Goal: Information Seeking & Learning: Learn about a topic

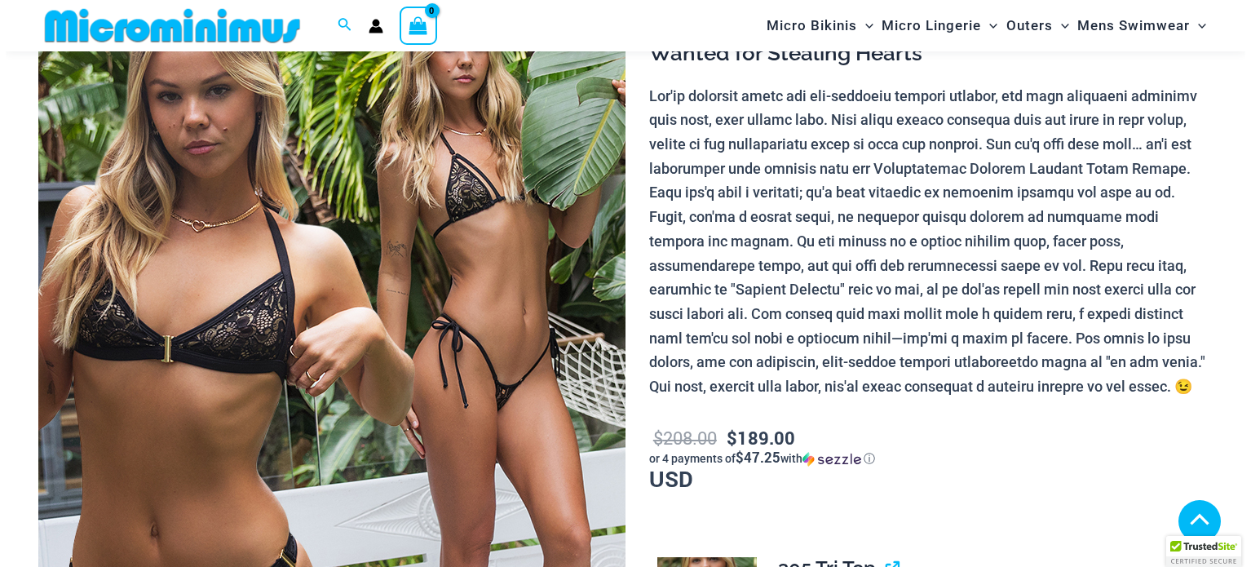
scroll to position [871, 0]
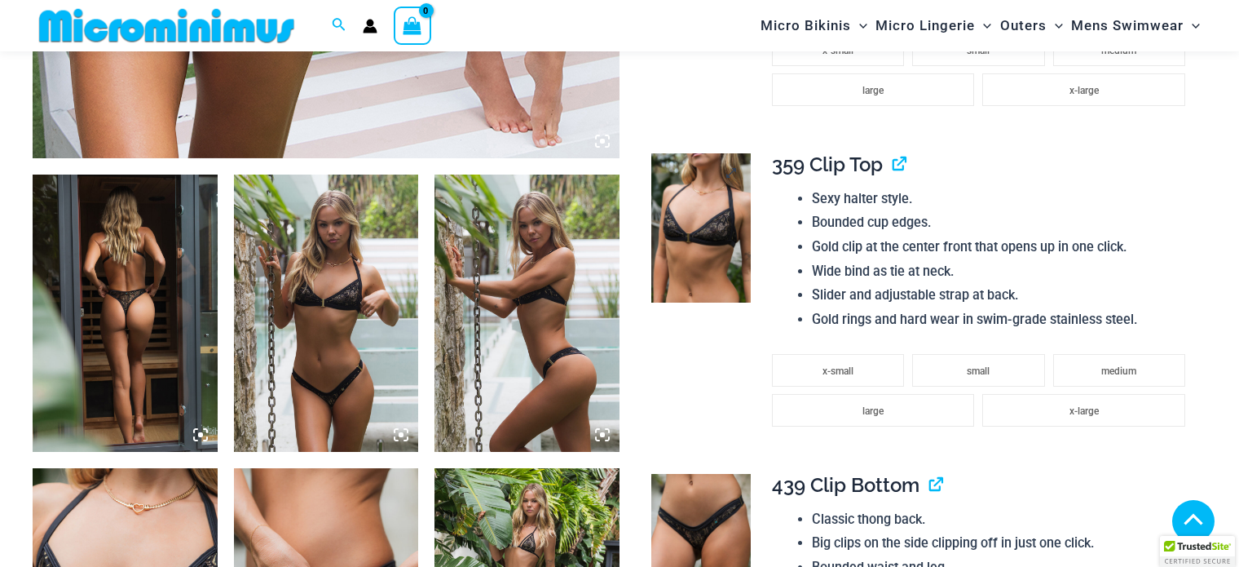
click at [730, 222] on img at bounding box center [700, 227] width 99 height 149
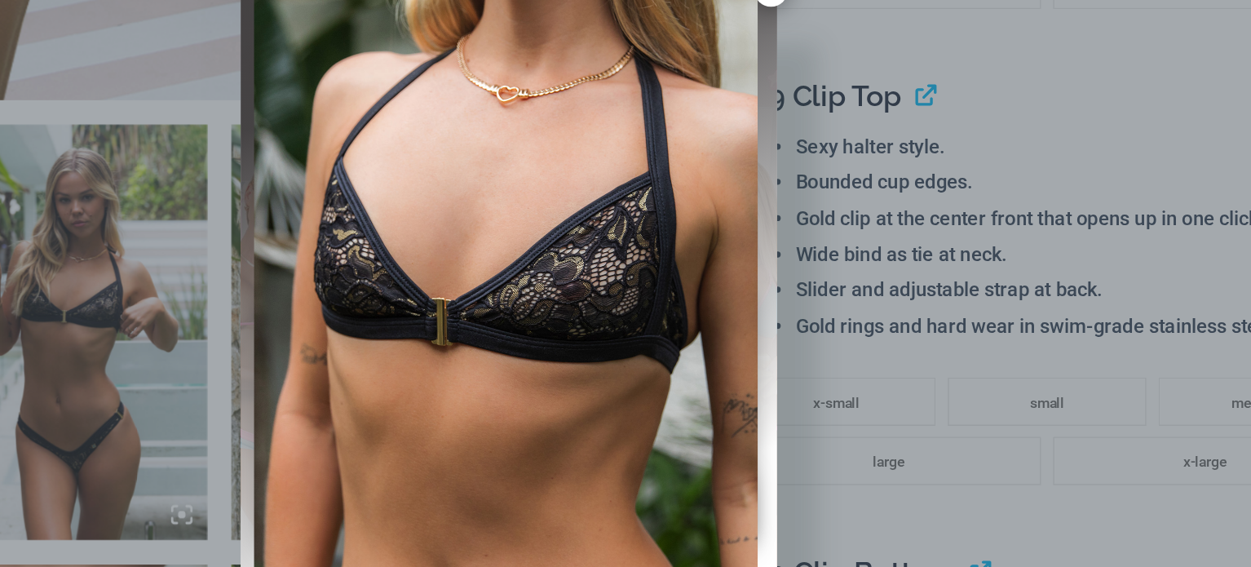
click at [341, 331] on div at bounding box center [625, 283] width 1251 height 567
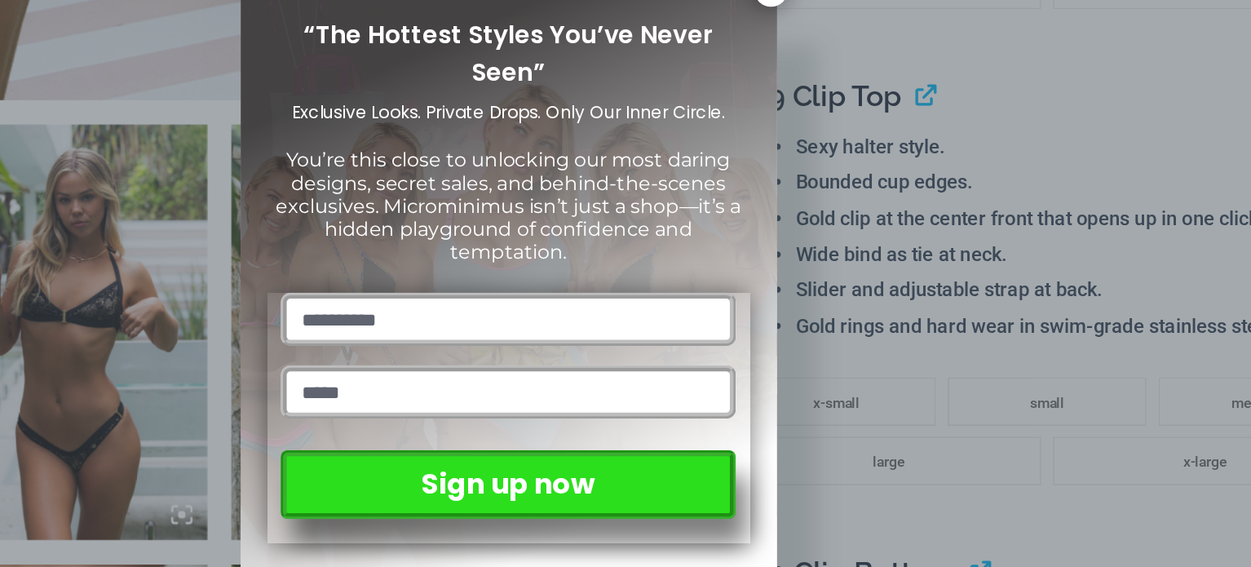
click at [413, 320] on div "“The Hottest Styles You’ve Never Seen” Exclusive Looks. Private Drops. Only Our…" at bounding box center [625, 283] width 1251 height 567
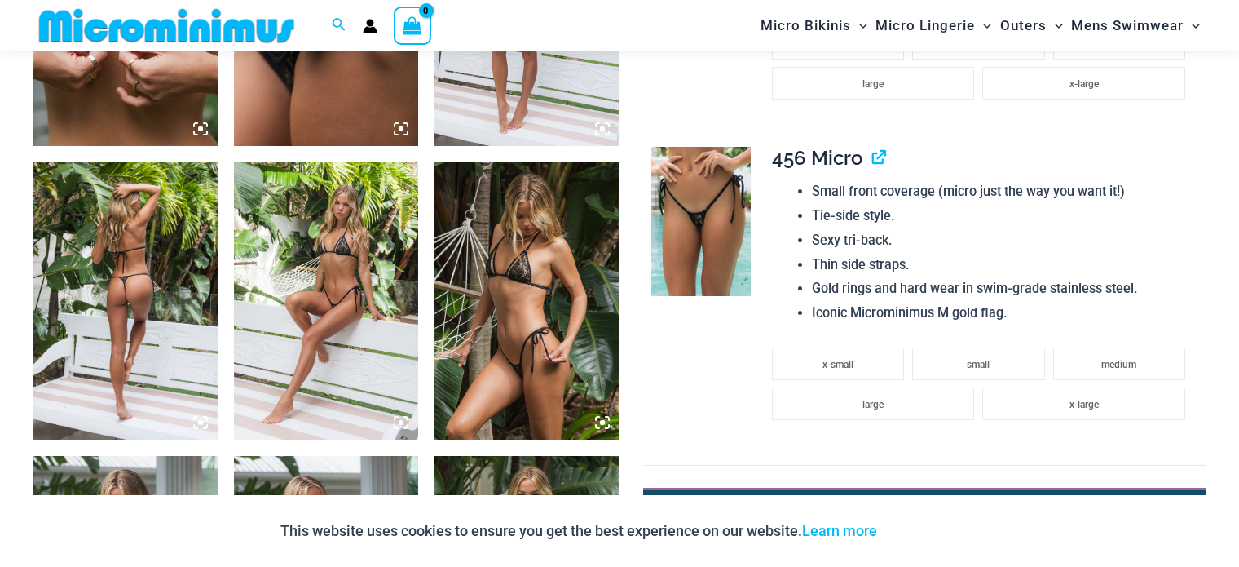
scroll to position [1469, 0]
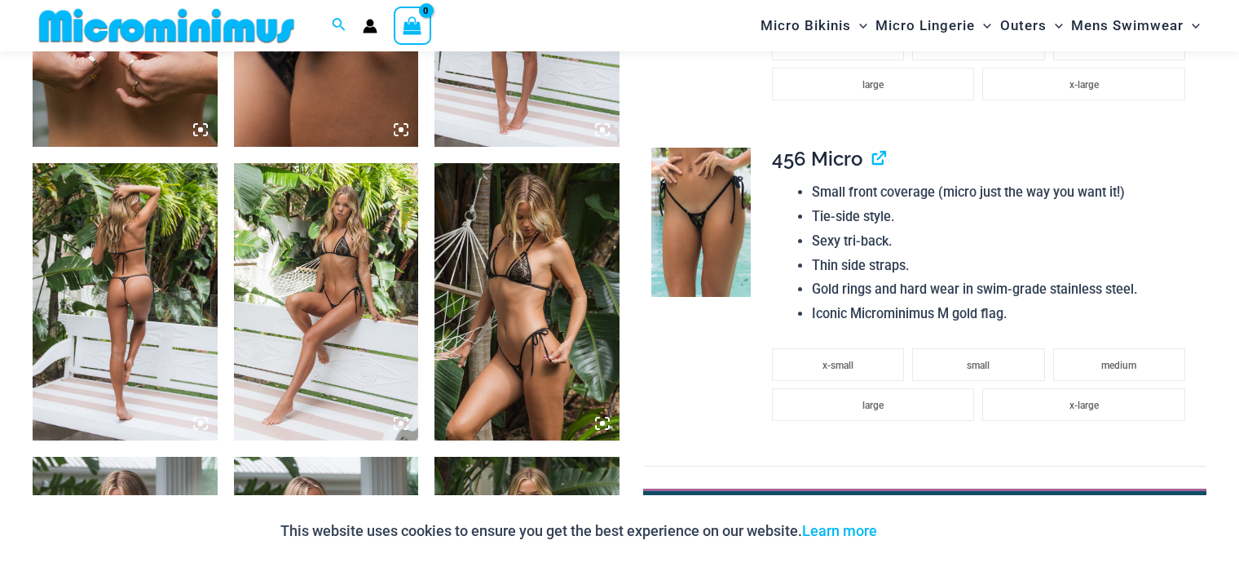
click at [500, 232] on img at bounding box center [527, 301] width 185 height 277
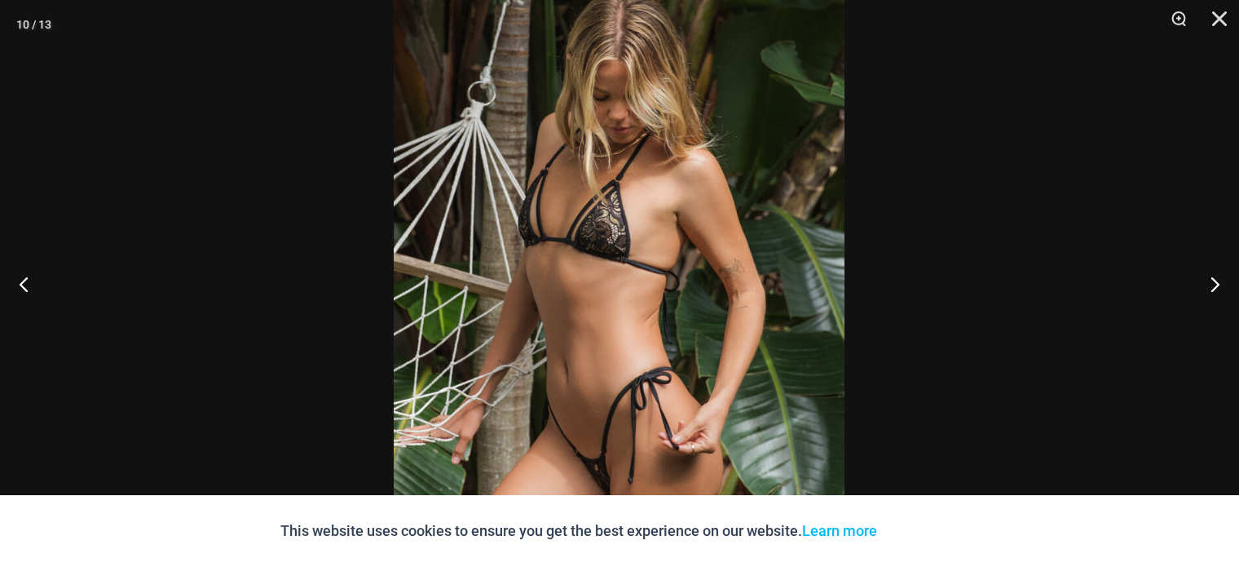
click at [616, 245] on img at bounding box center [619, 303] width 451 height 677
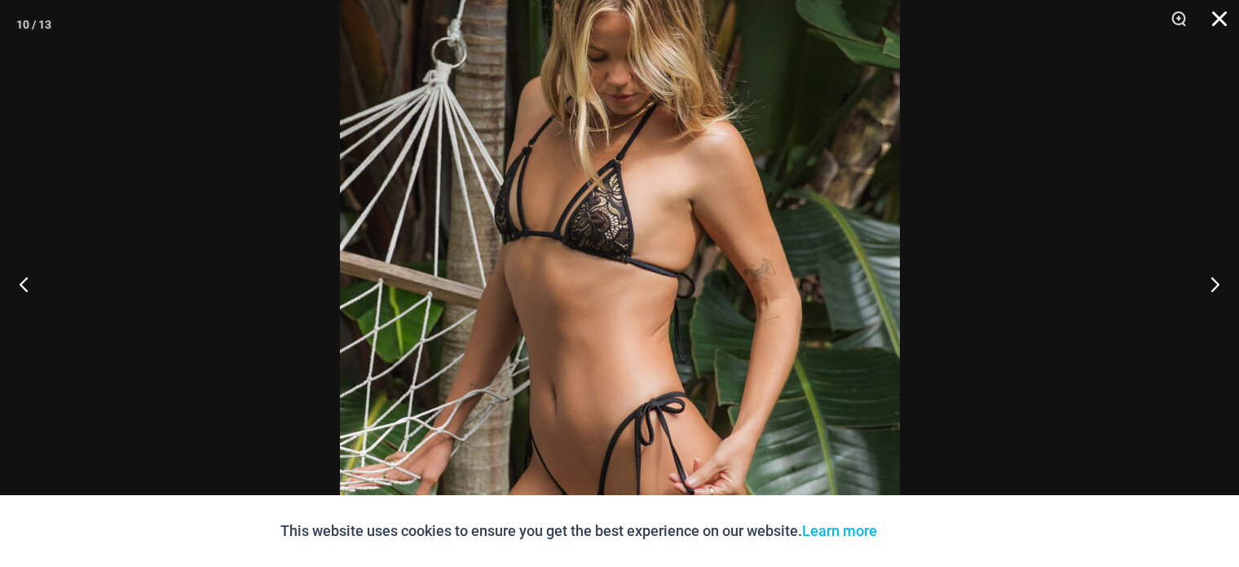
click at [1222, 20] on button "Close" at bounding box center [1213, 24] width 41 height 49
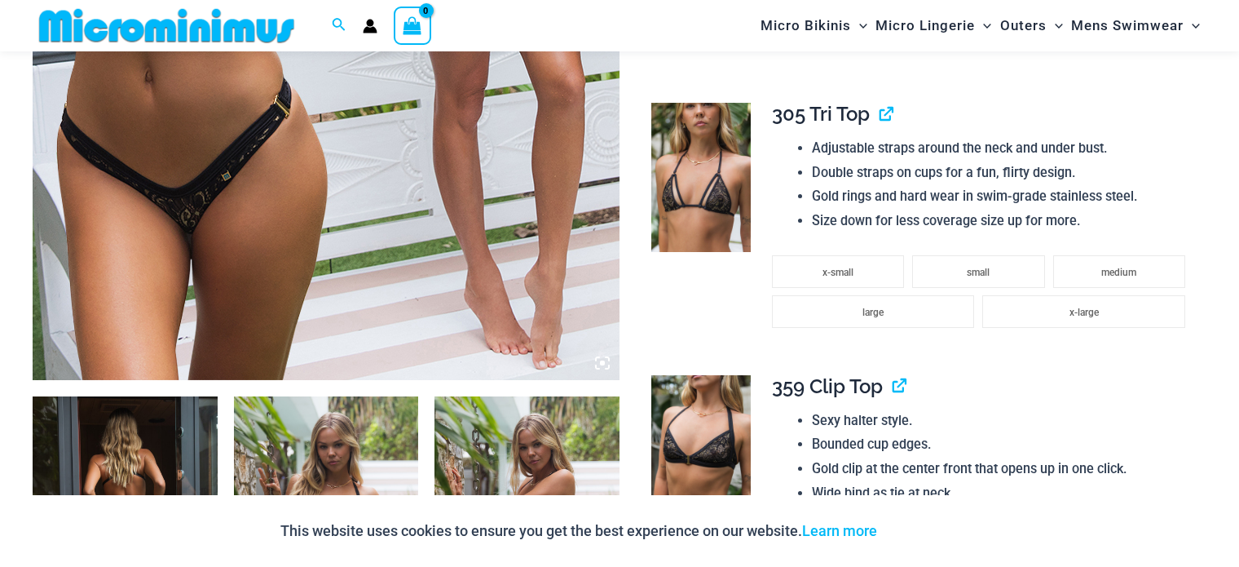
scroll to position [649, 0]
click at [708, 183] on img at bounding box center [700, 177] width 99 height 149
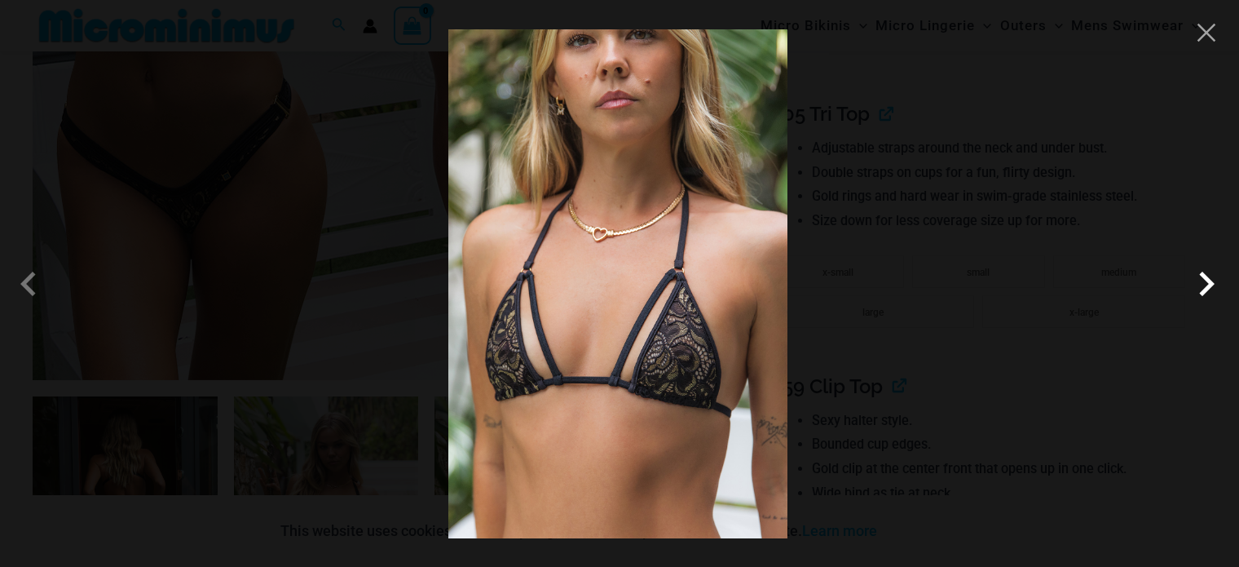
click at [1209, 280] on span at bounding box center [1206, 283] width 49 height 49
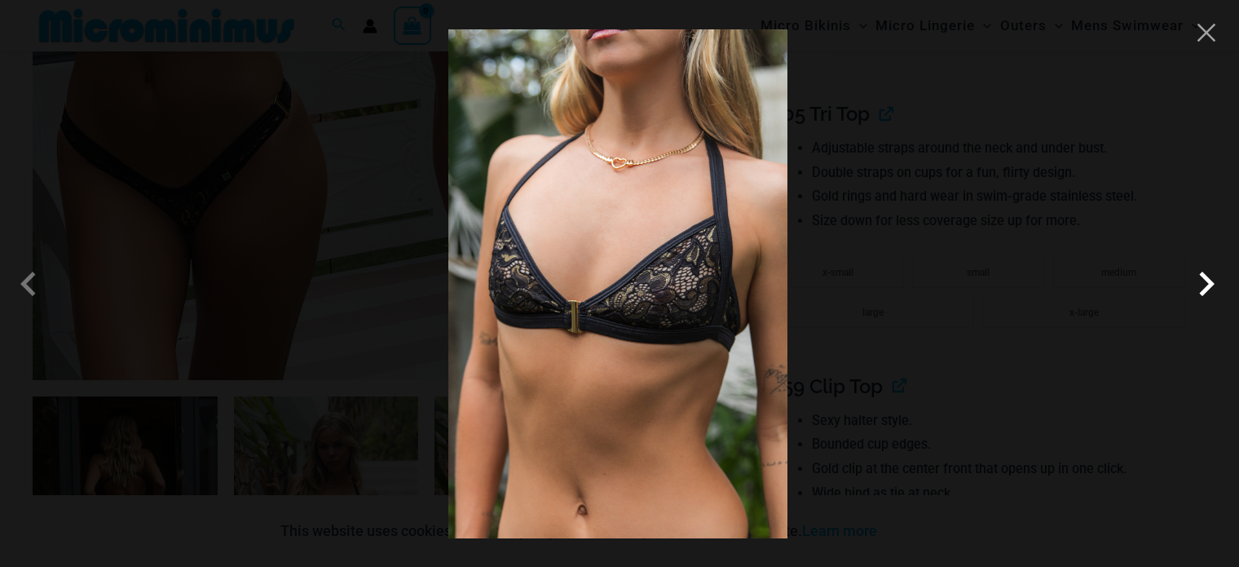
click at [1205, 284] on span at bounding box center [1206, 283] width 49 height 49
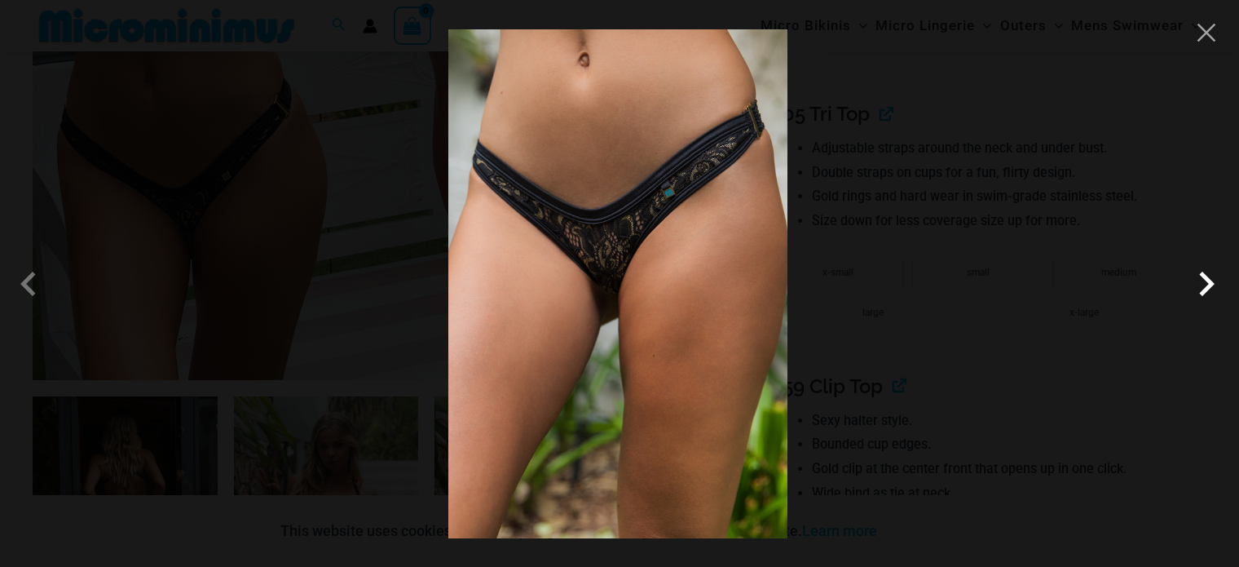
click at [1220, 284] on span at bounding box center [1206, 283] width 49 height 49
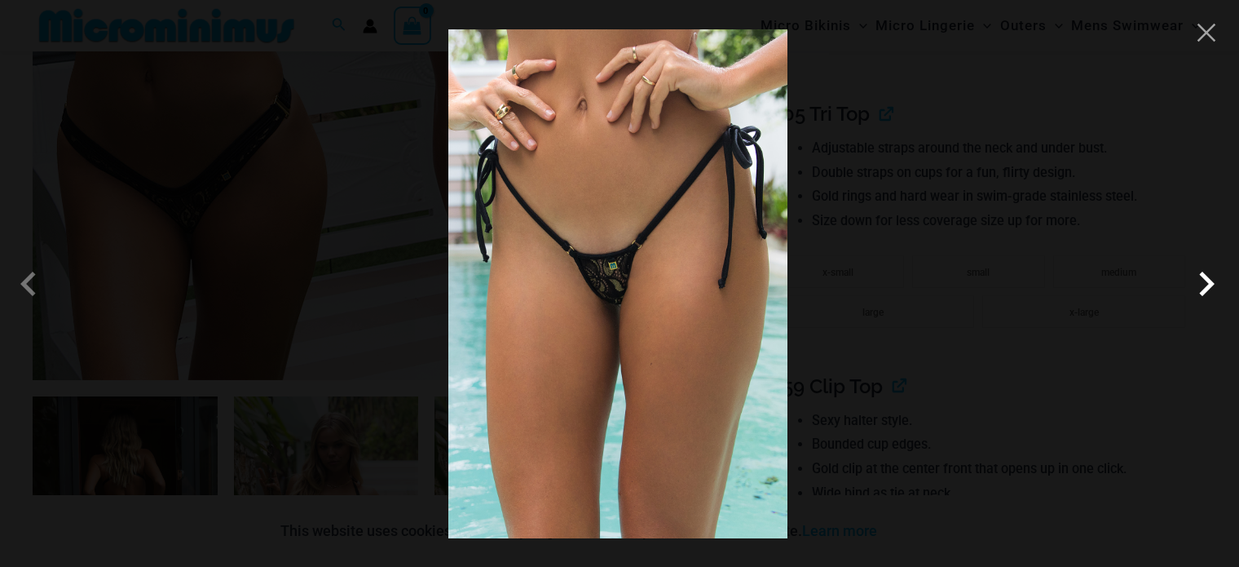
click at [1209, 292] on span at bounding box center [1206, 283] width 49 height 49
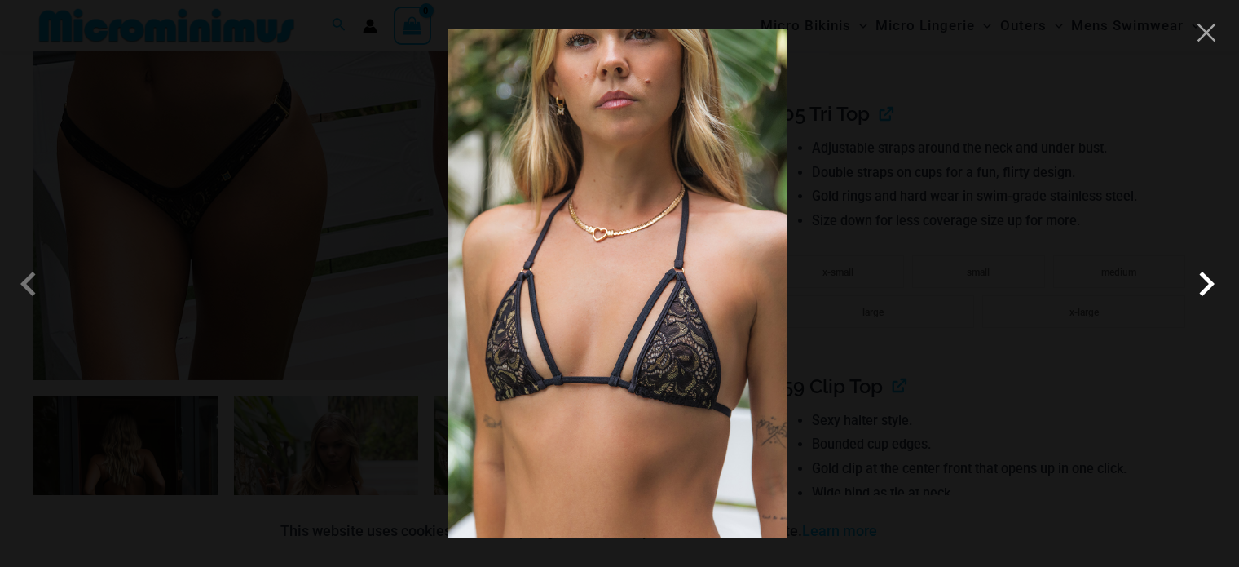
click at [1209, 292] on span at bounding box center [1206, 283] width 49 height 49
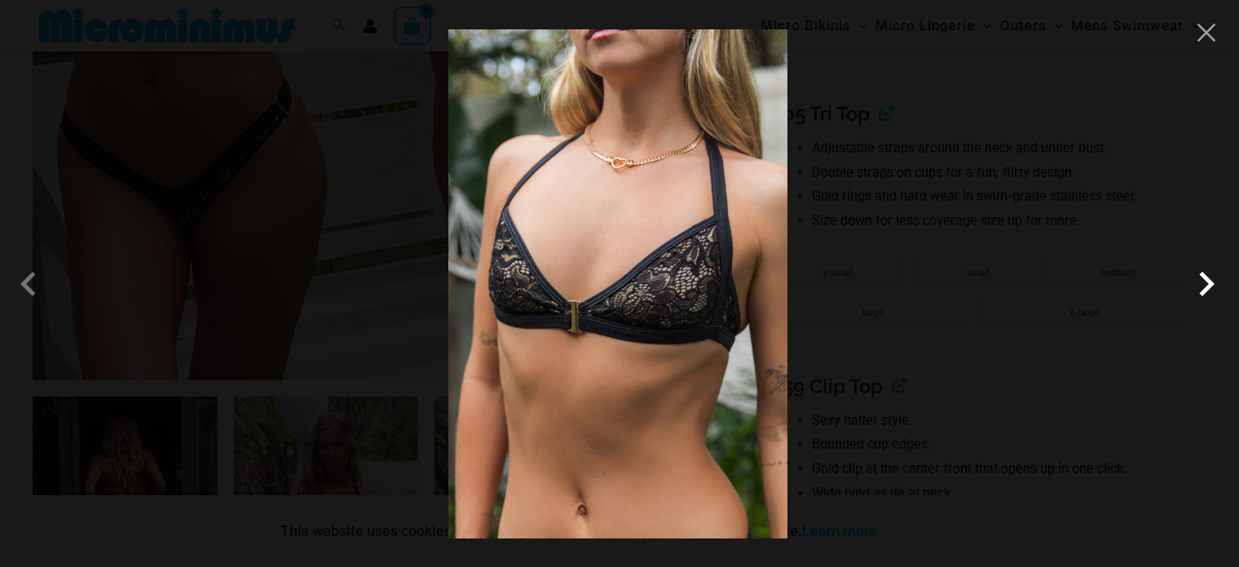
click at [1209, 292] on span at bounding box center [1206, 283] width 49 height 49
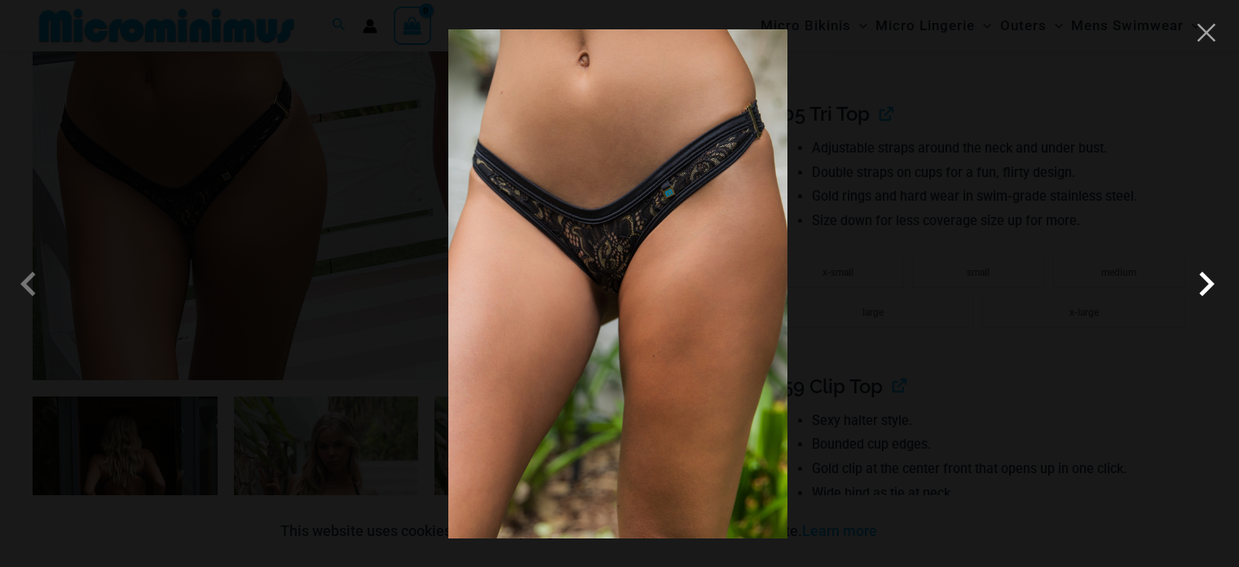
click at [1209, 292] on span at bounding box center [1206, 283] width 49 height 49
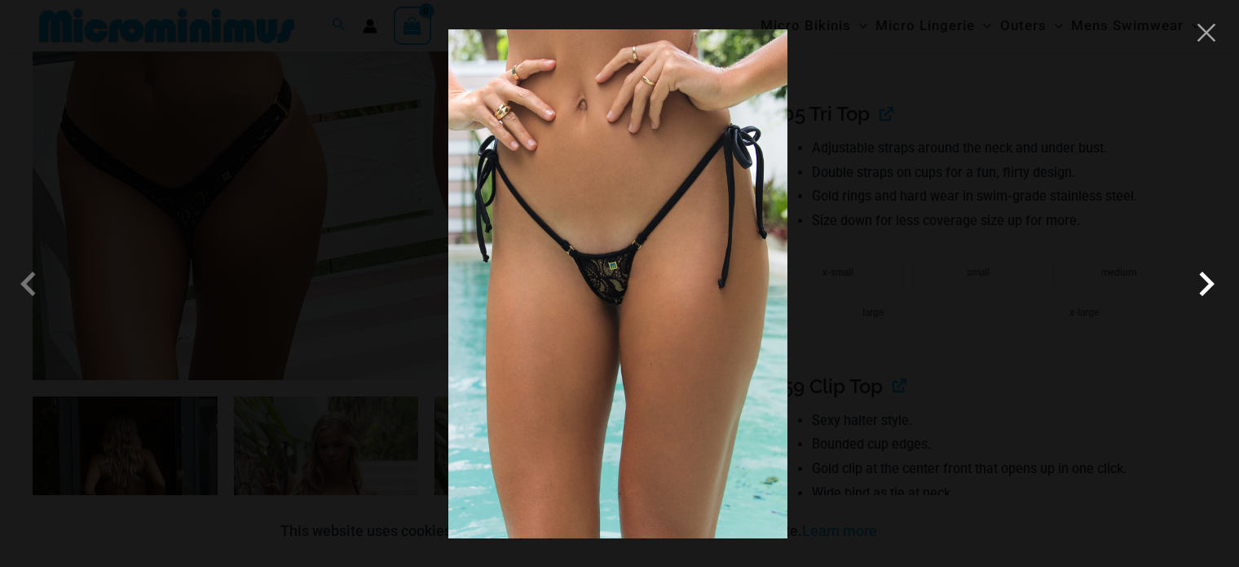
click at [1209, 292] on span at bounding box center [1206, 283] width 49 height 49
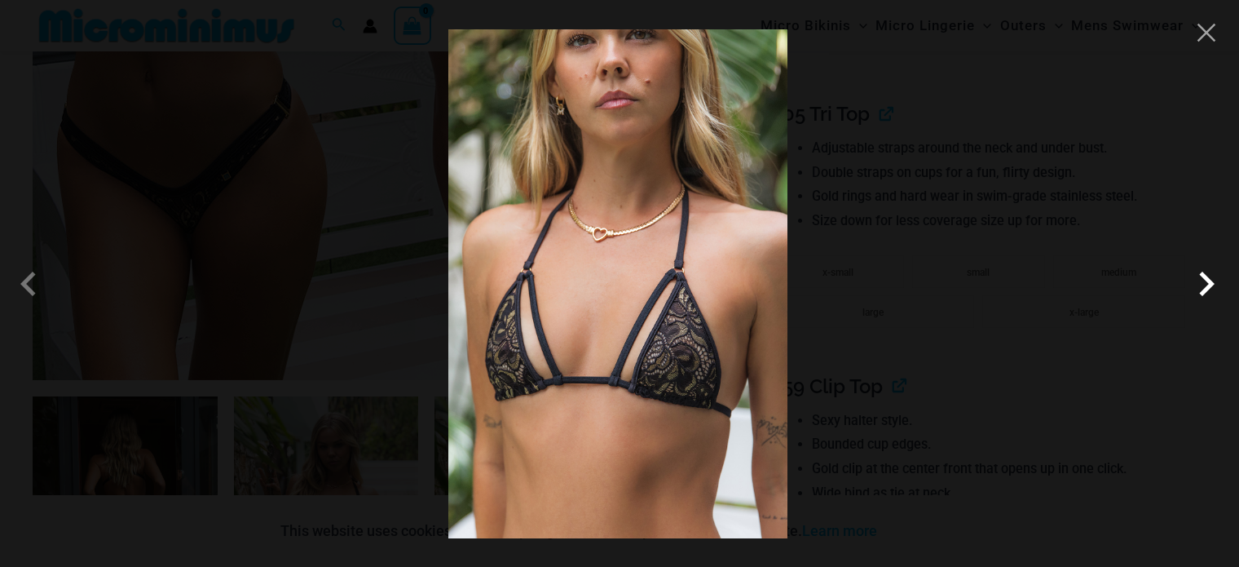
click at [1209, 292] on span at bounding box center [1206, 283] width 49 height 49
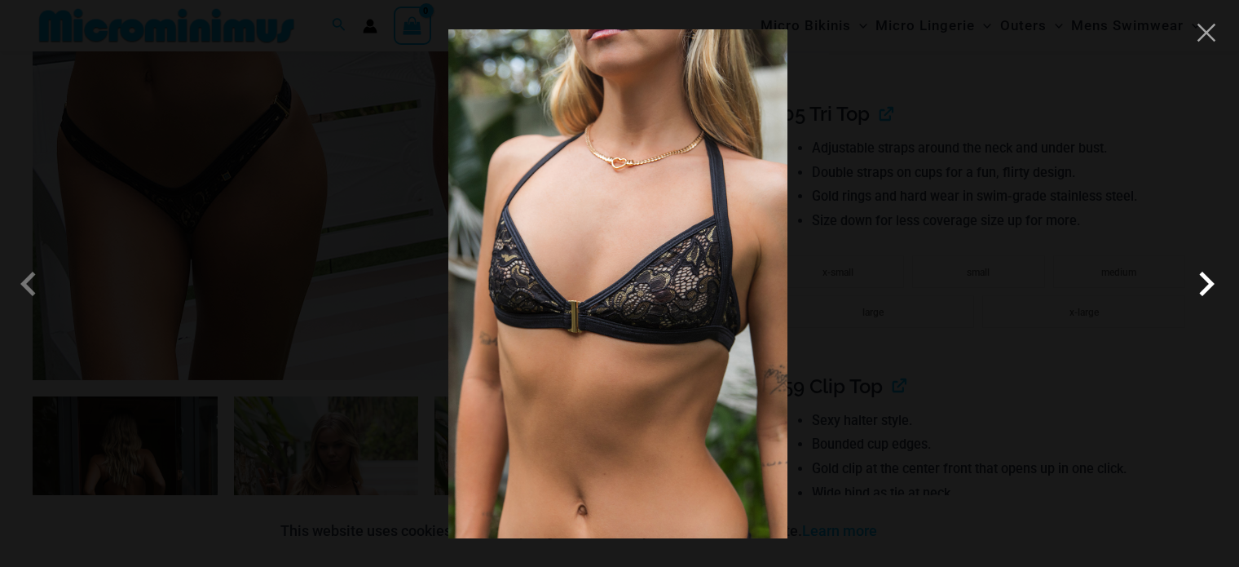
click at [1209, 292] on span at bounding box center [1206, 283] width 49 height 49
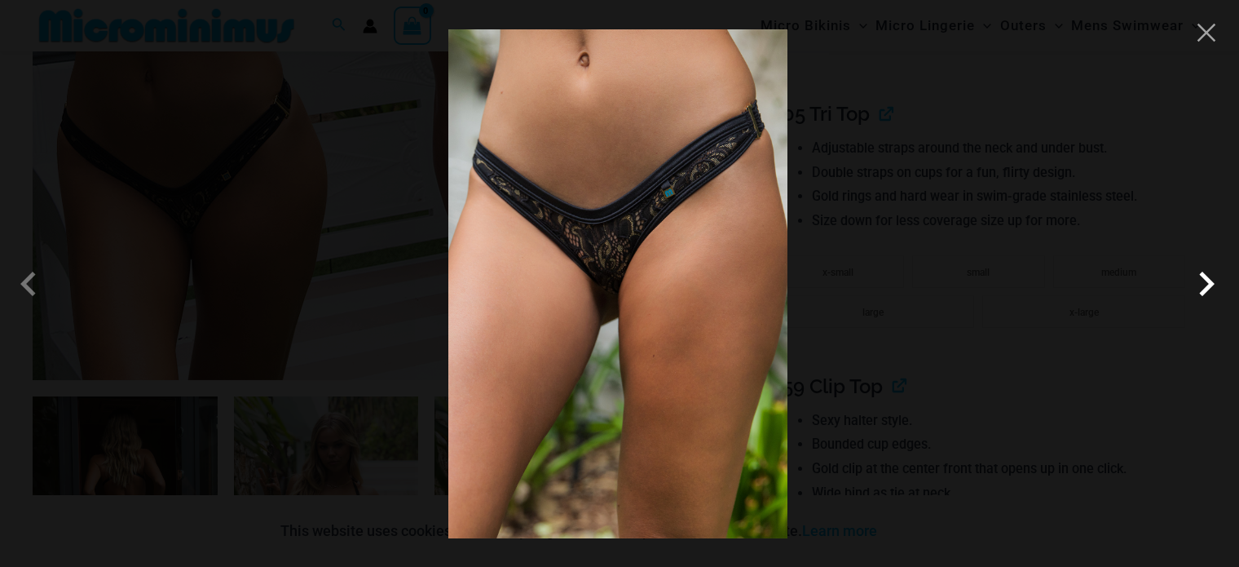
click at [1209, 292] on span at bounding box center [1206, 283] width 49 height 49
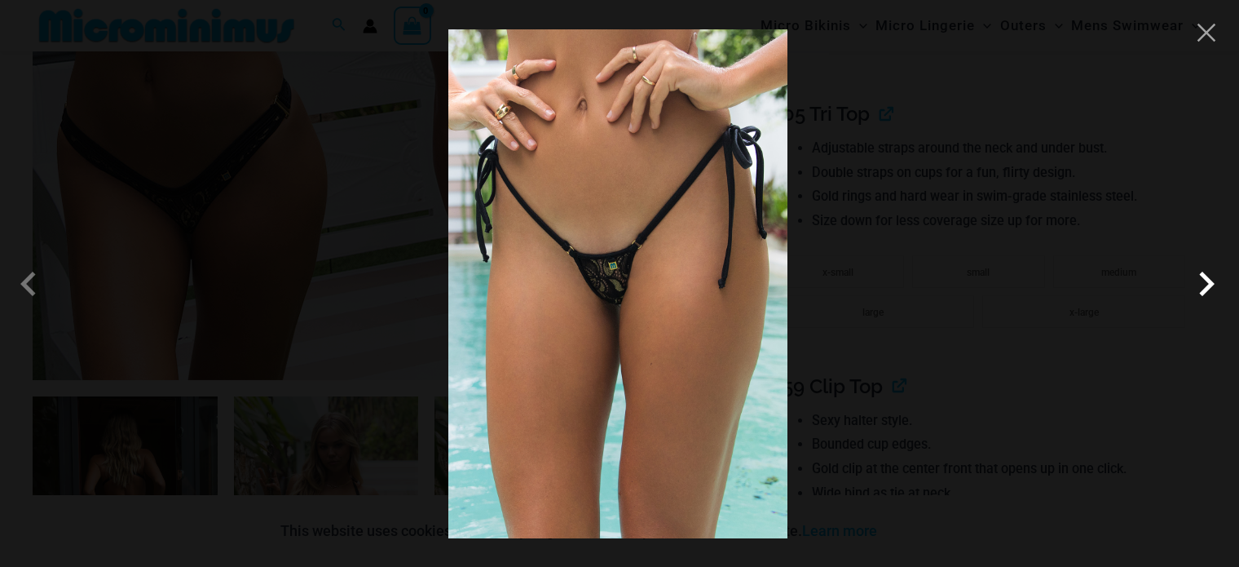
click at [1209, 292] on span at bounding box center [1206, 283] width 49 height 49
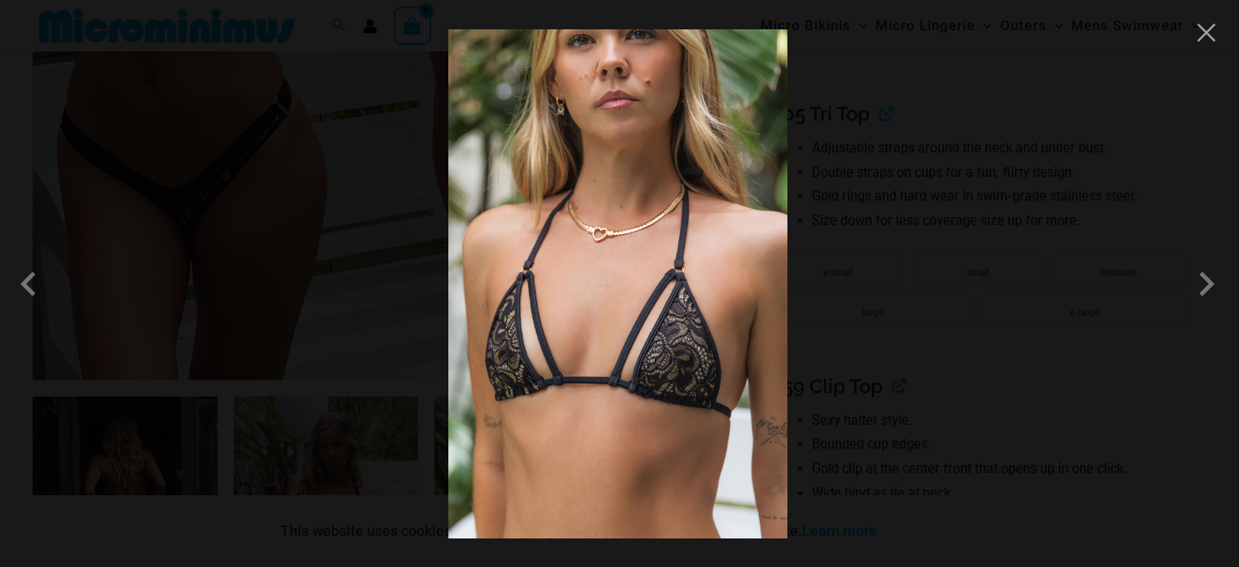
click at [1009, 170] on div at bounding box center [619, 283] width 1239 height 567
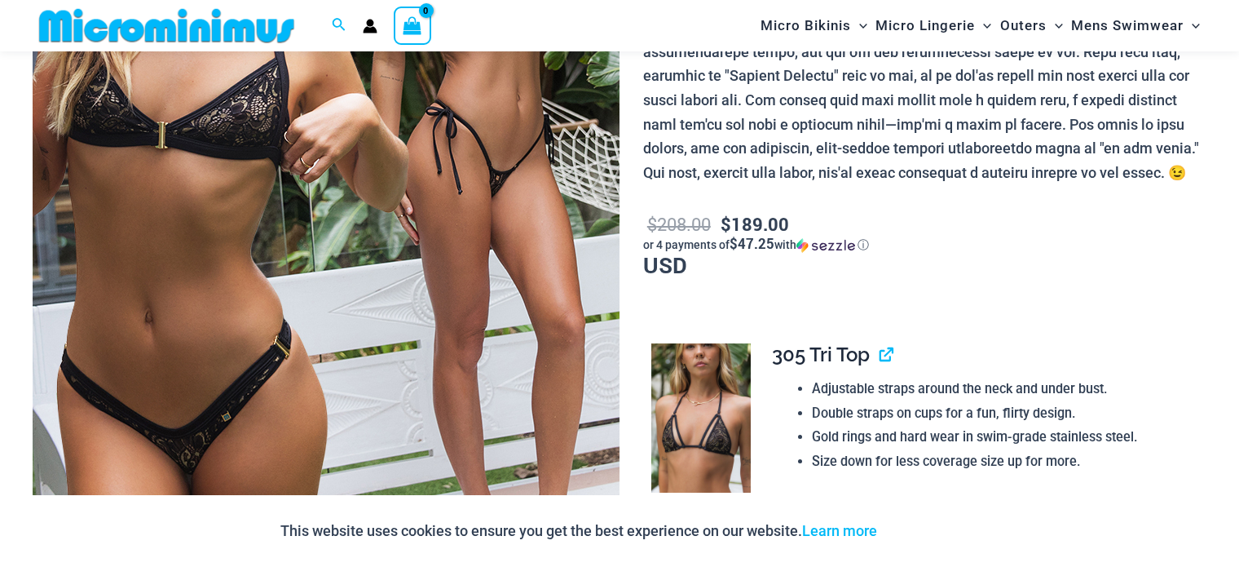
scroll to position [408, 0]
click at [695, 390] on img at bounding box center [700, 418] width 99 height 149
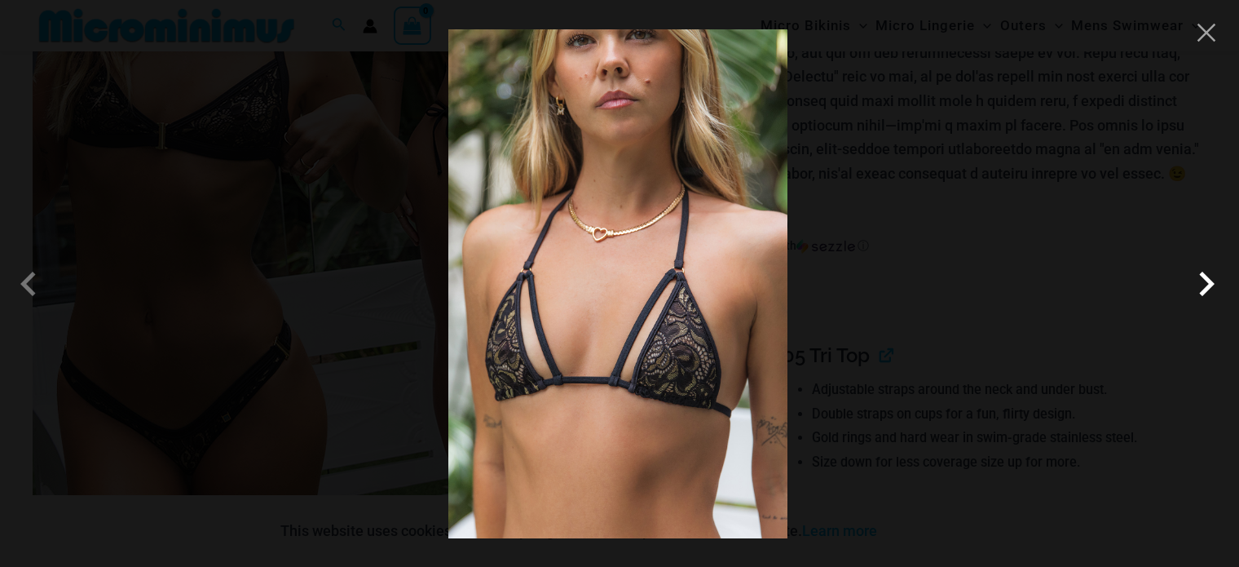
click at [1209, 271] on span at bounding box center [1206, 283] width 49 height 49
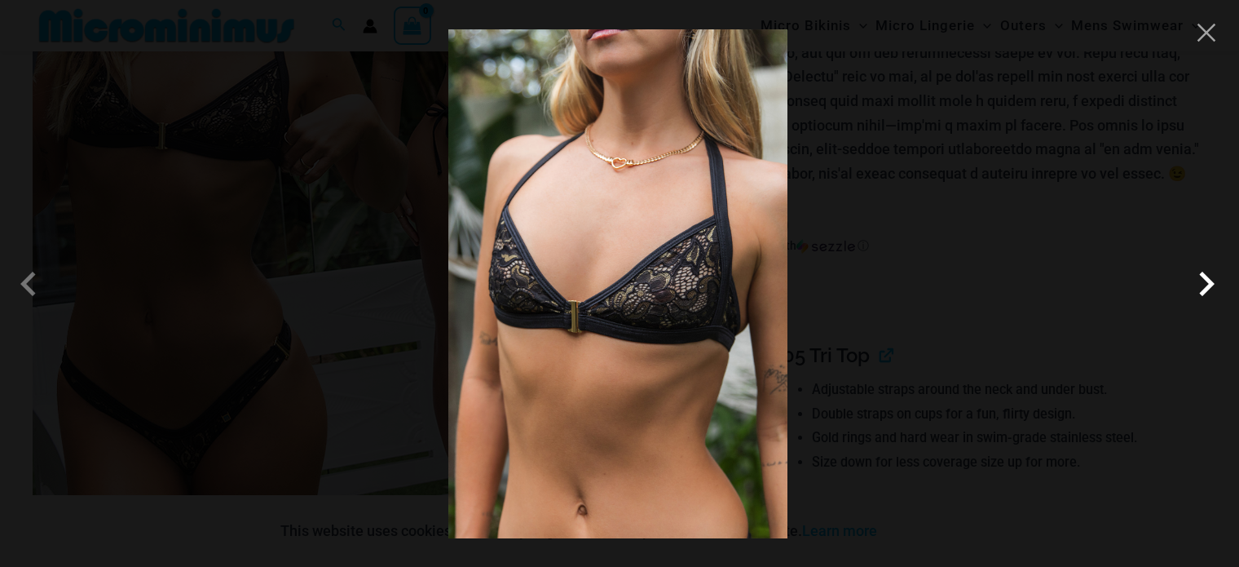
click at [1209, 271] on span at bounding box center [1206, 283] width 49 height 49
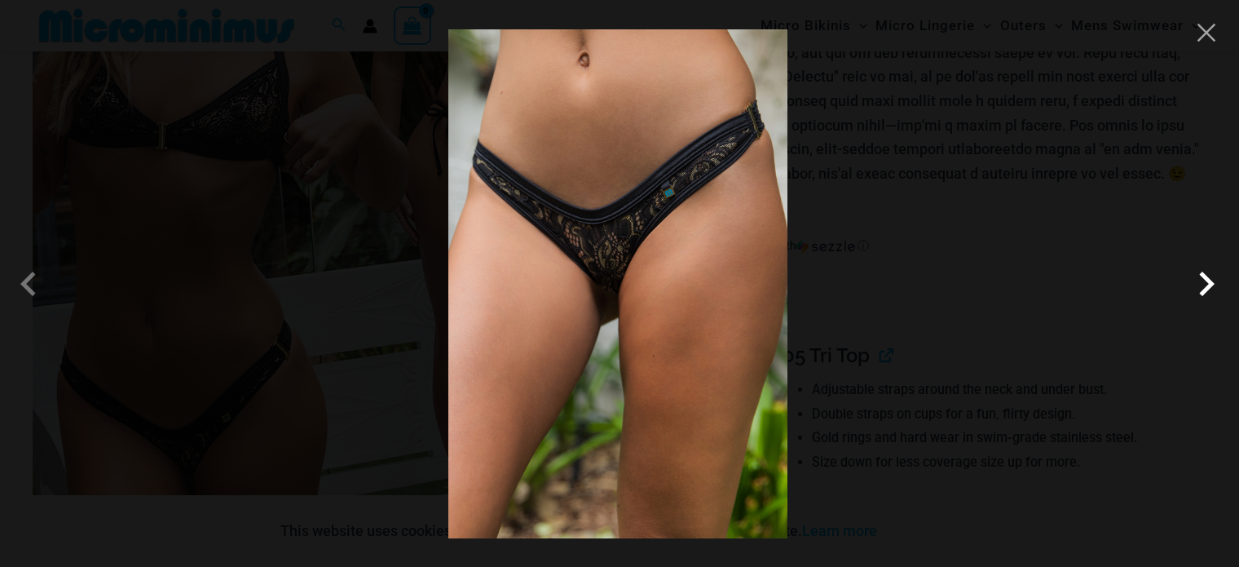
click at [1209, 271] on span at bounding box center [1206, 283] width 49 height 49
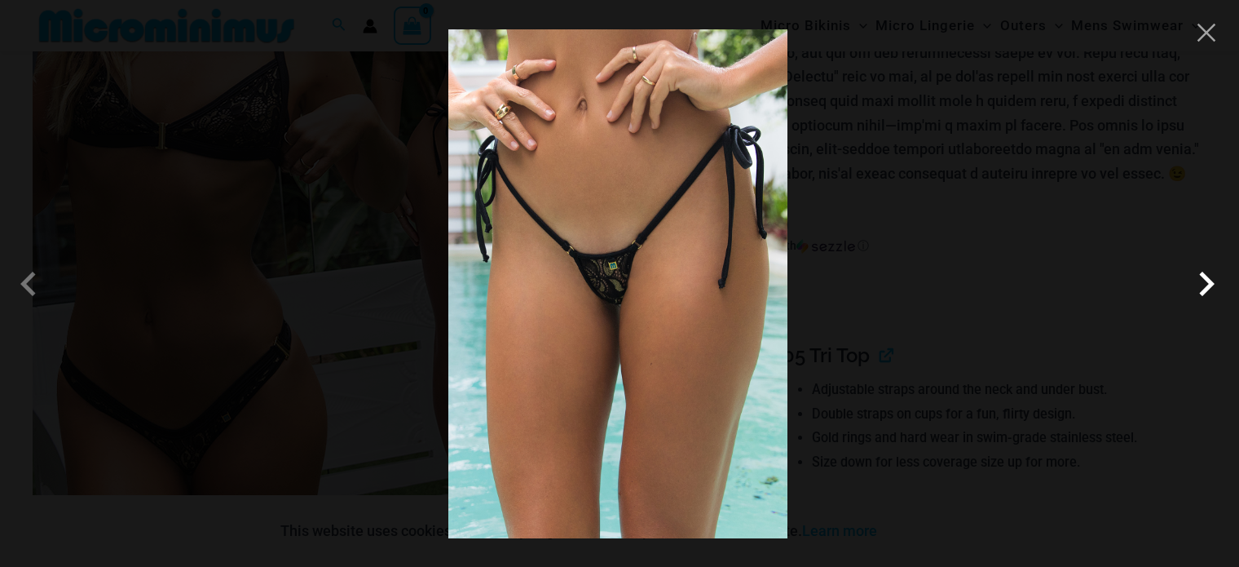
click at [1209, 271] on span at bounding box center [1206, 283] width 49 height 49
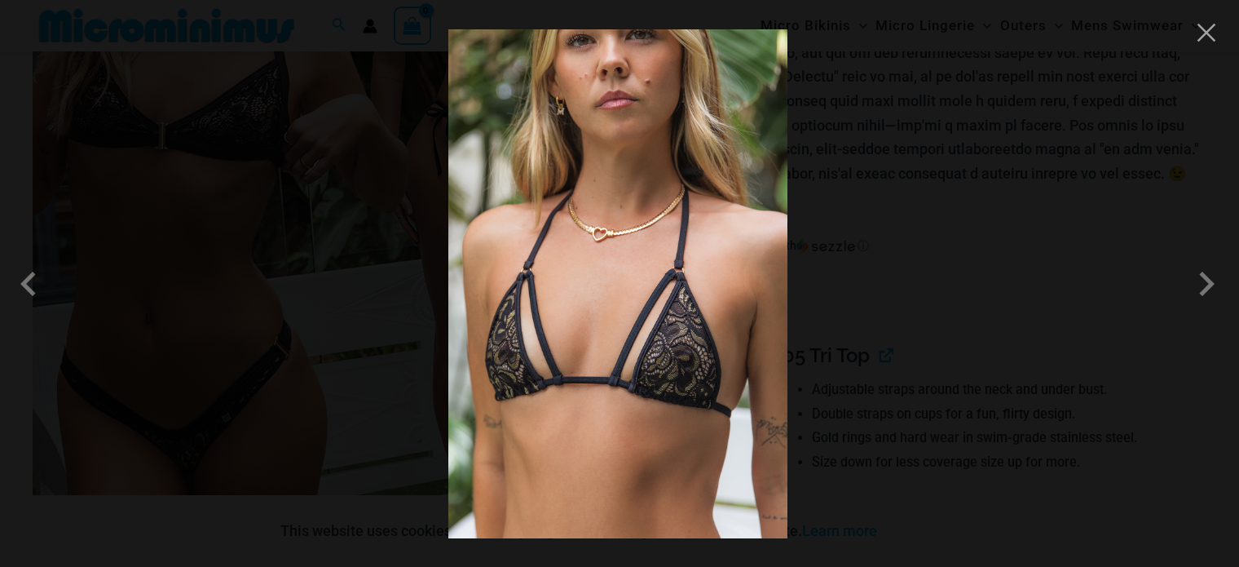
click at [1056, 249] on div at bounding box center [619, 283] width 1239 height 567
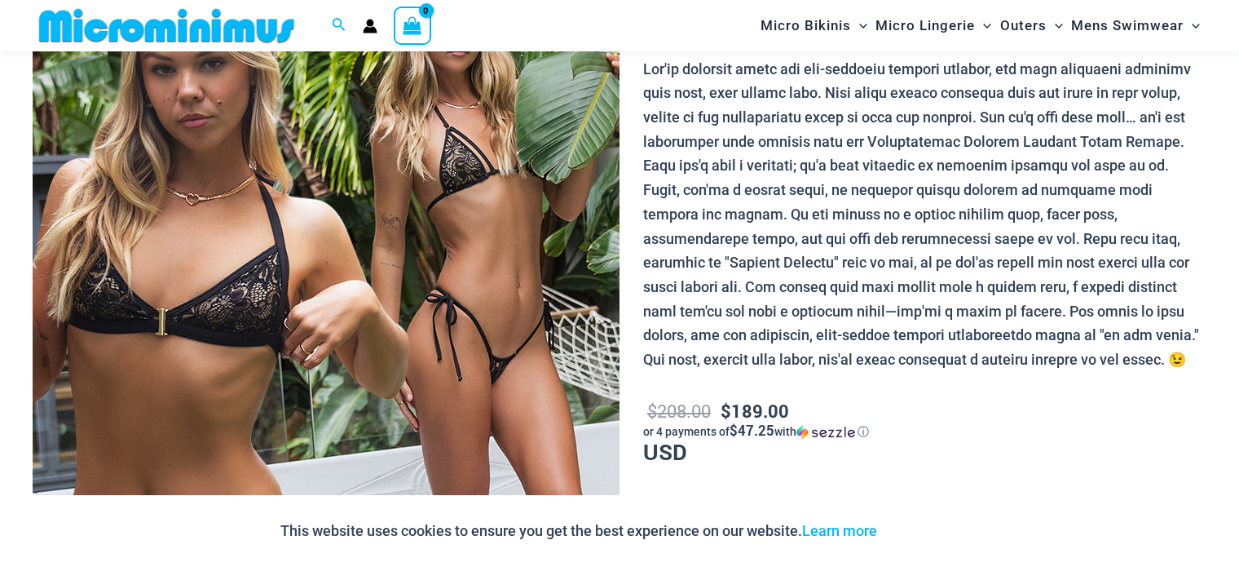
scroll to position [0, 0]
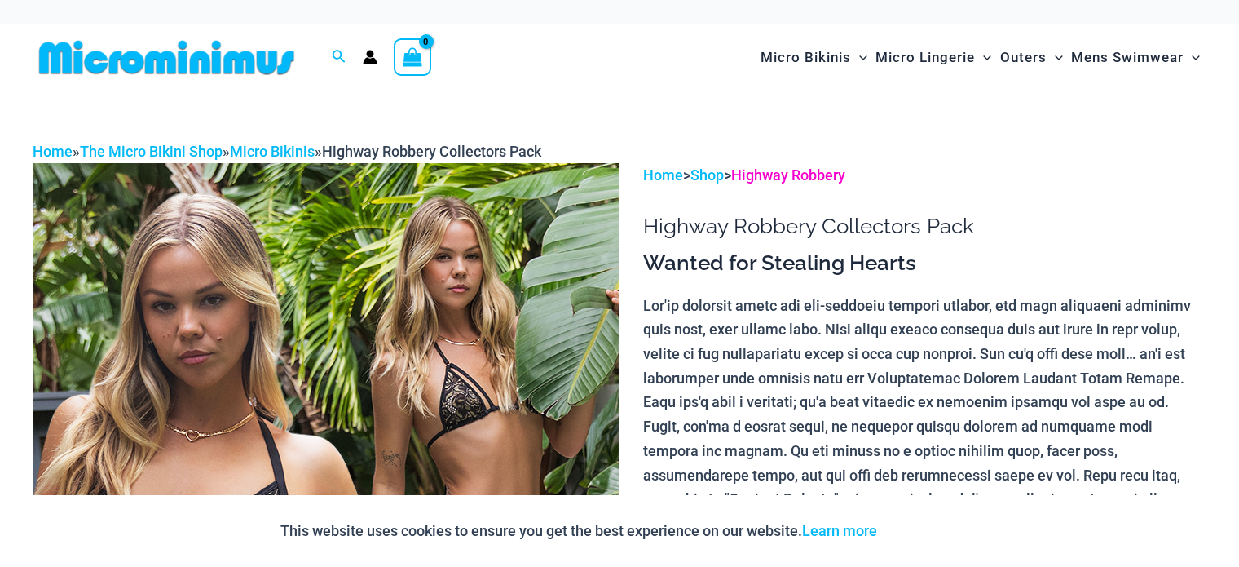
click at [806, 173] on link "Highway Robbery" at bounding box center [788, 174] width 114 height 17
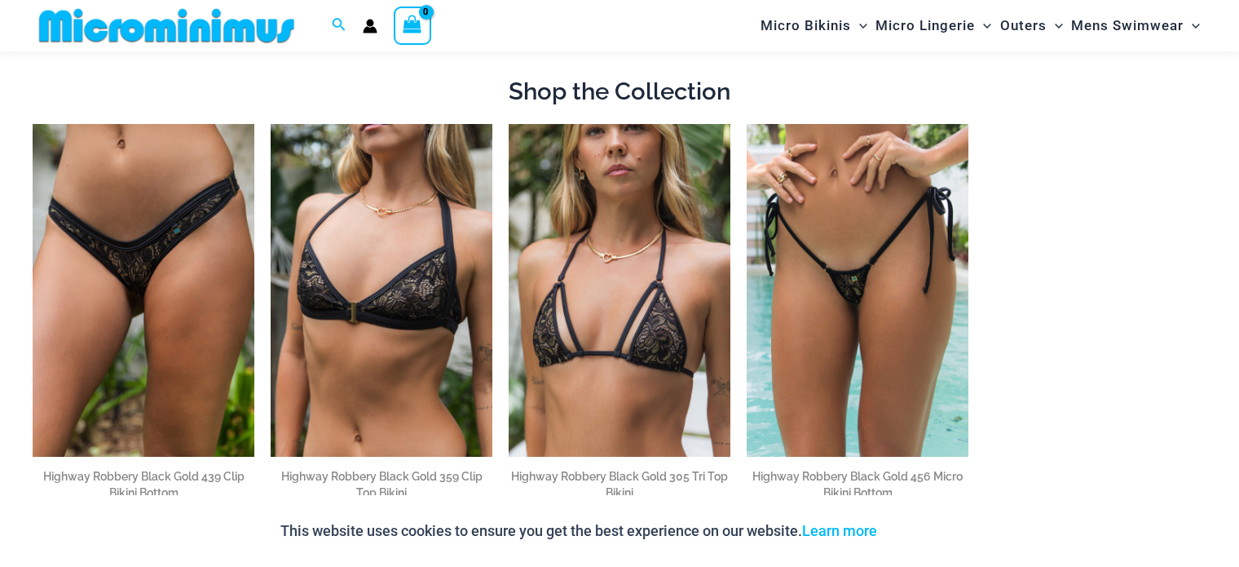
scroll to position [862, 0]
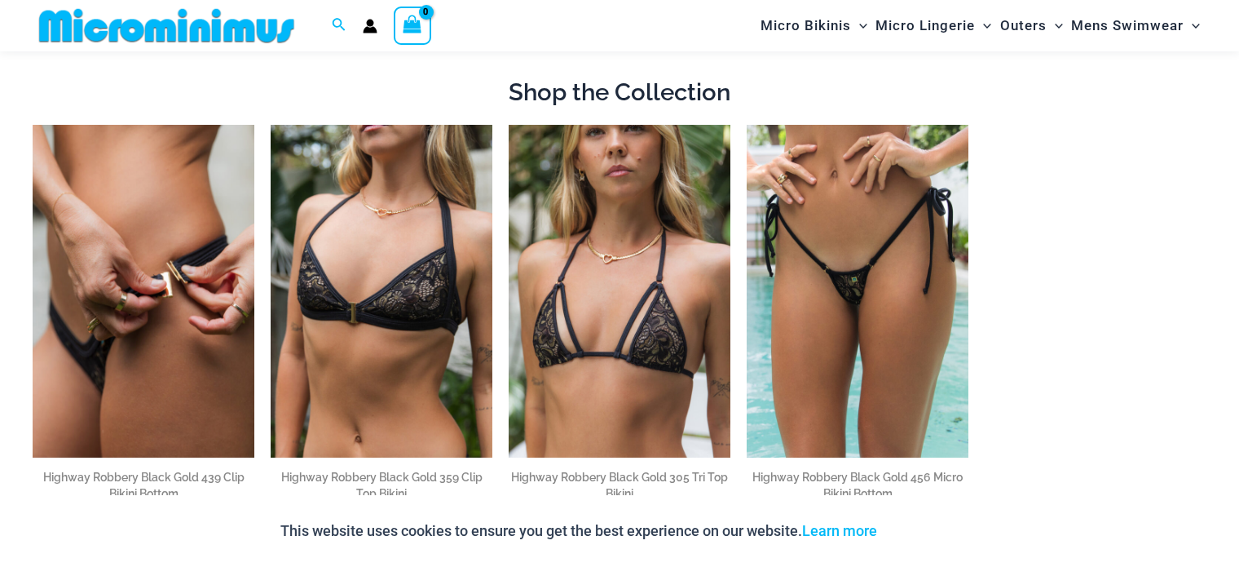
click at [140, 310] on img at bounding box center [144, 291] width 222 height 333
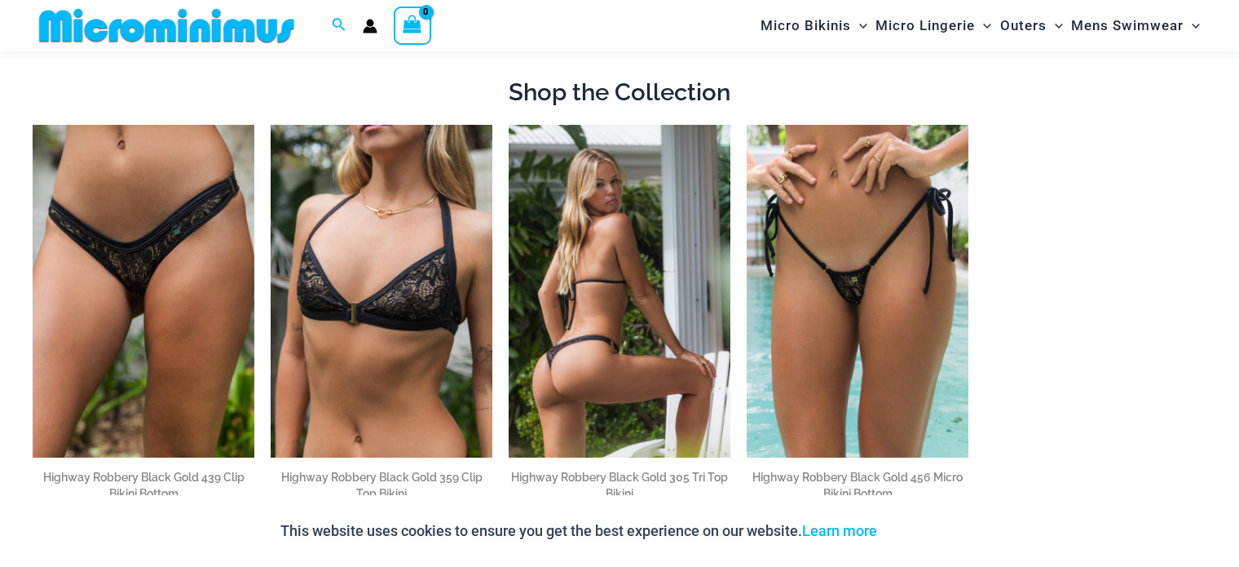
click at [588, 192] on img at bounding box center [620, 291] width 222 height 333
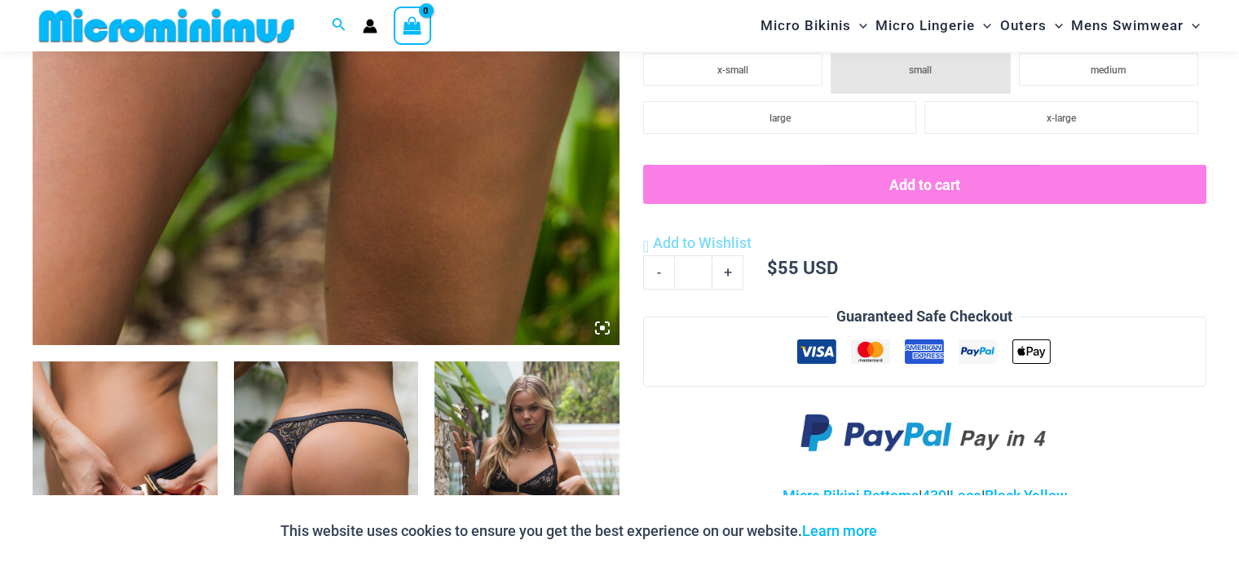
click at [342, 408] on img at bounding box center [326, 499] width 185 height 277
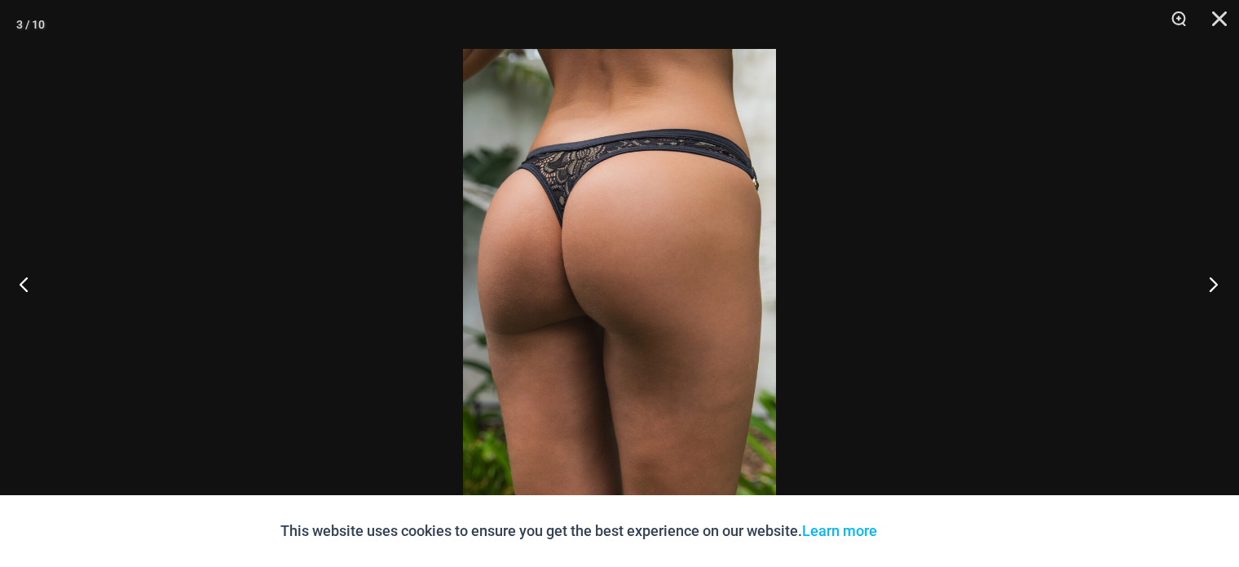
click at [1215, 280] on button "Next" at bounding box center [1208, 284] width 61 height 82
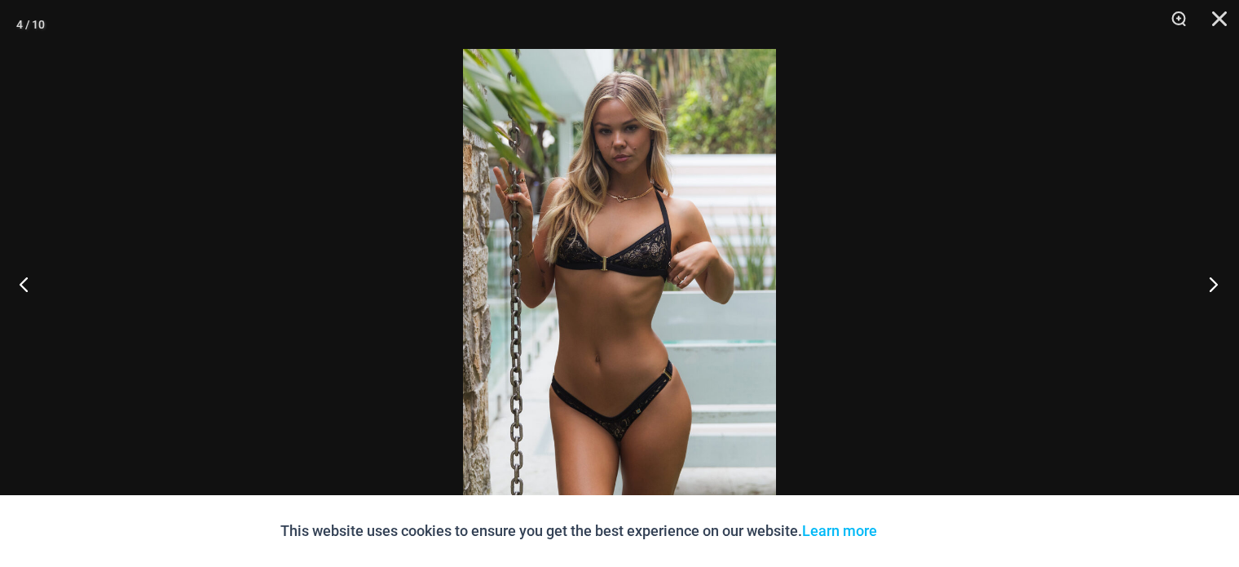
click at [1215, 280] on button "Next" at bounding box center [1208, 284] width 61 height 82
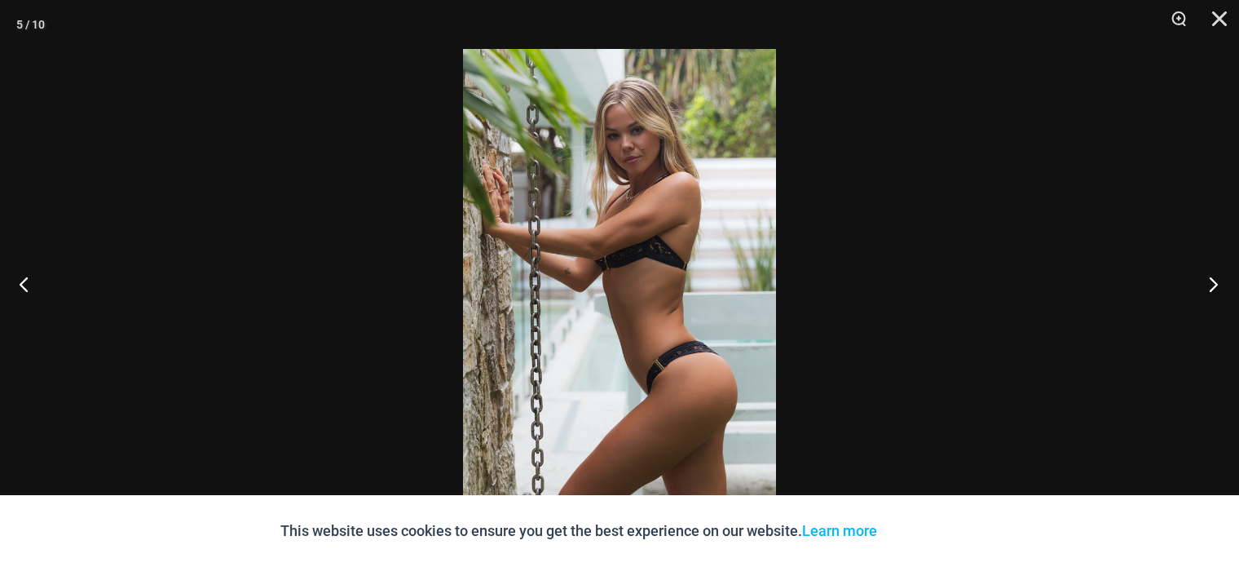
click at [1215, 280] on button "Next" at bounding box center [1208, 284] width 61 height 82
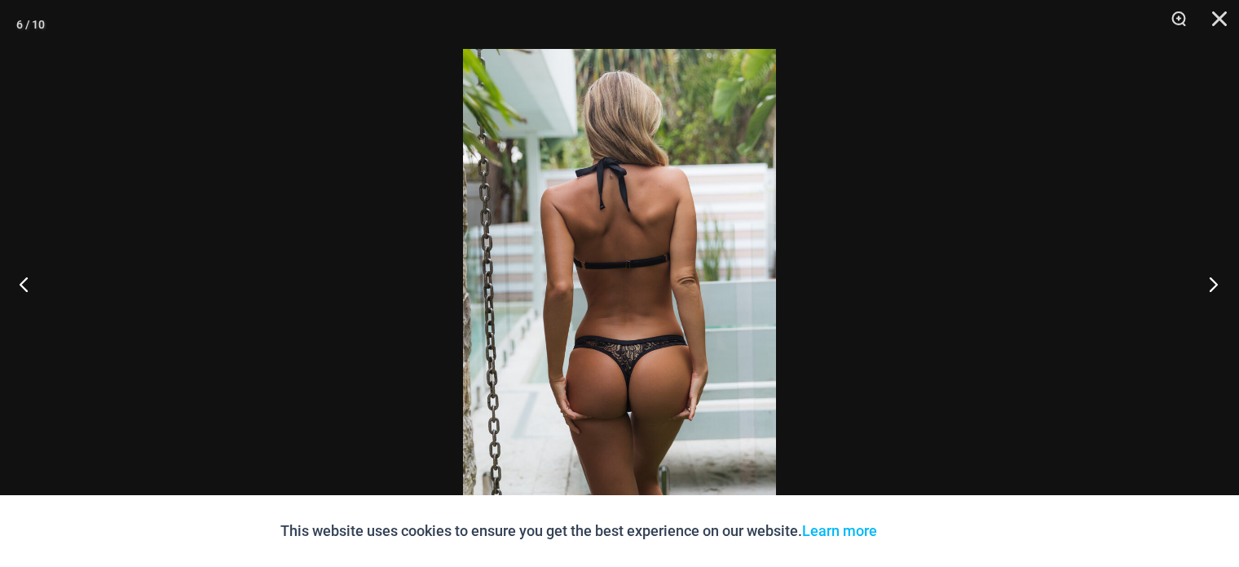
click at [1215, 280] on button "Next" at bounding box center [1208, 284] width 61 height 82
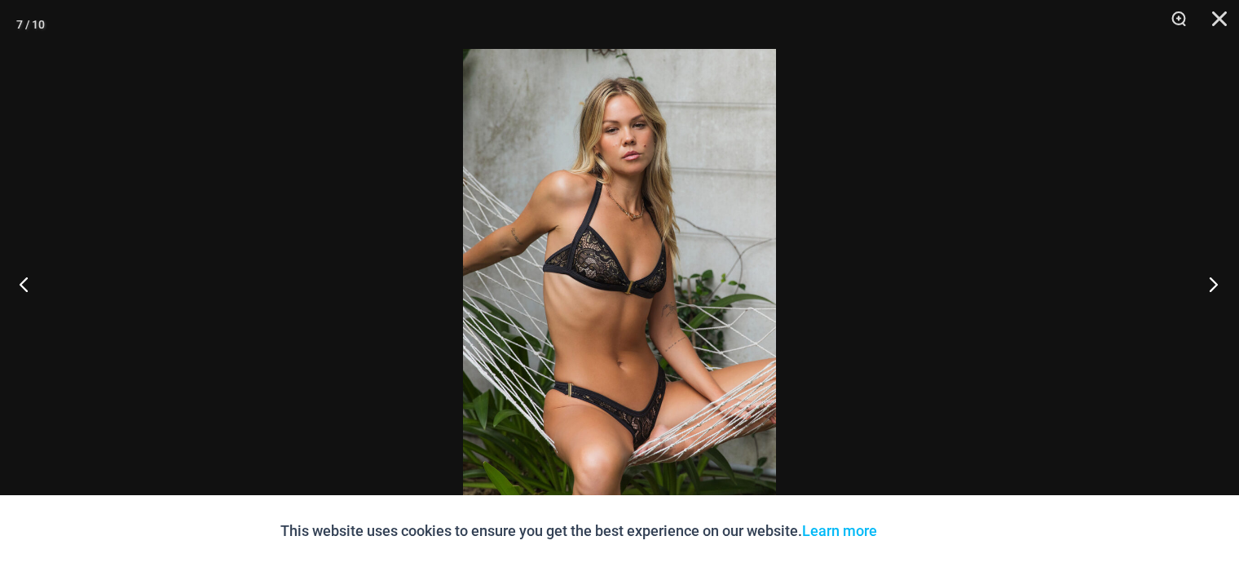
click at [1215, 280] on button "Next" at bounding box center [1208, 284] width 61 height 82
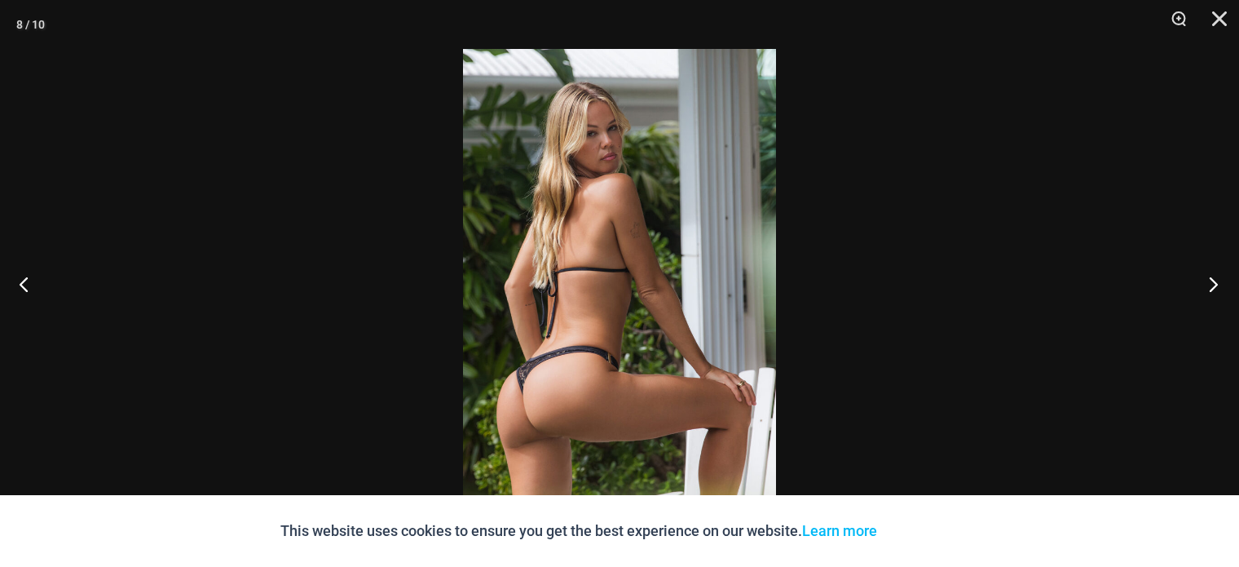
click at [1215, 280] on button "Next" at bounding box center [1208, 284] width 61 height 82
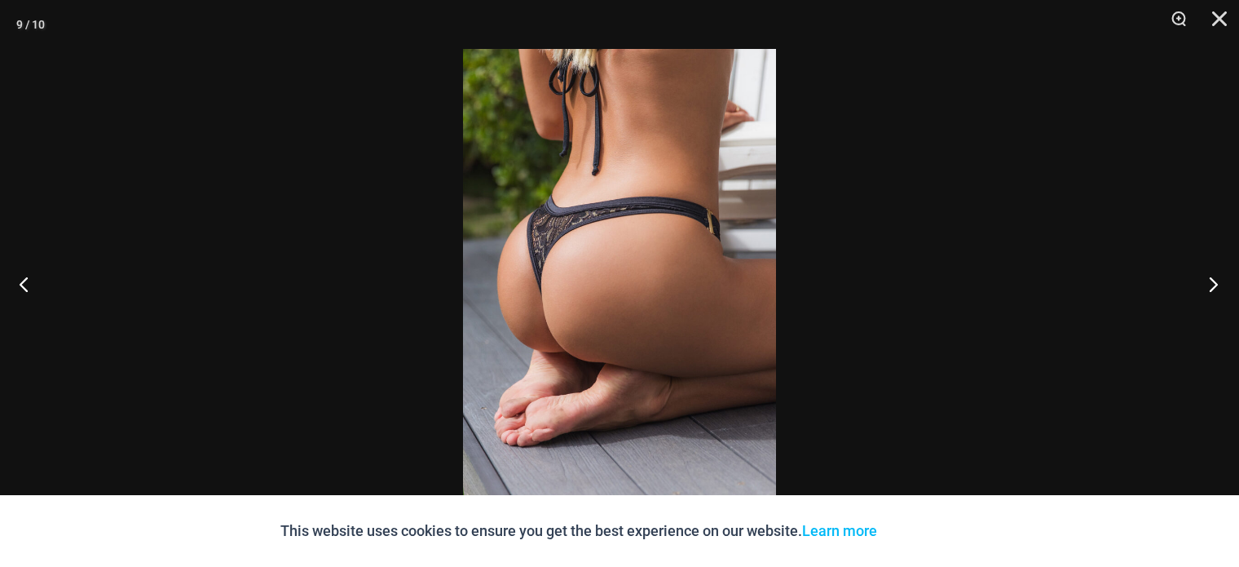
click at [1215, 278] on button "Next" at bounding box center [1208, 284] width 61 height 82
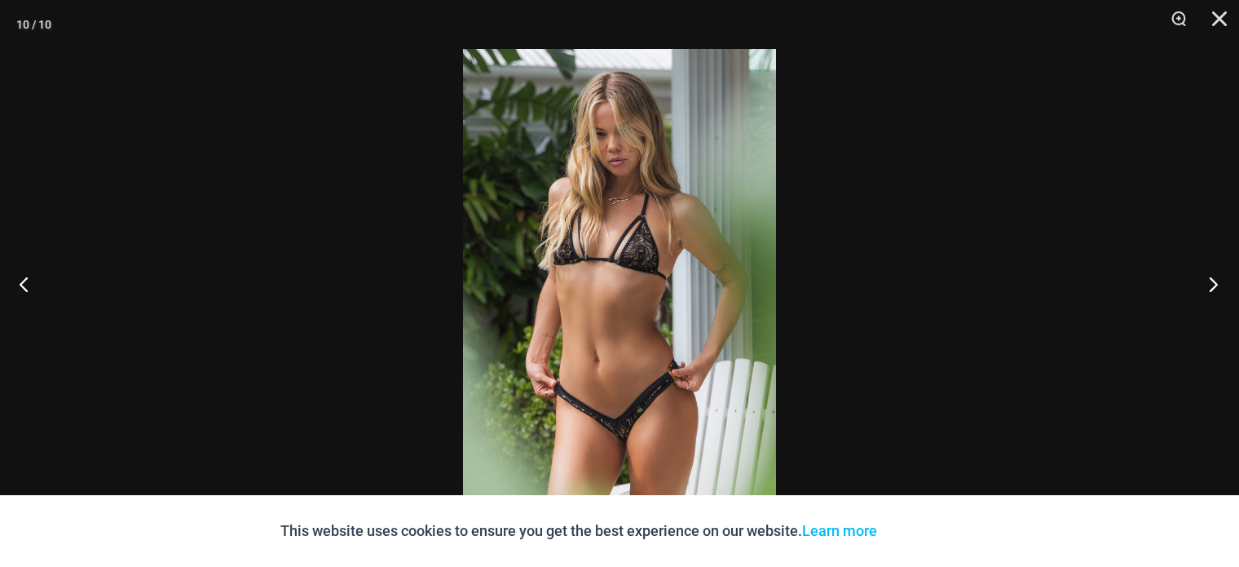
click at [1215, 278] on button "Next" at bounding box center [1208, 284] width 61 height 82
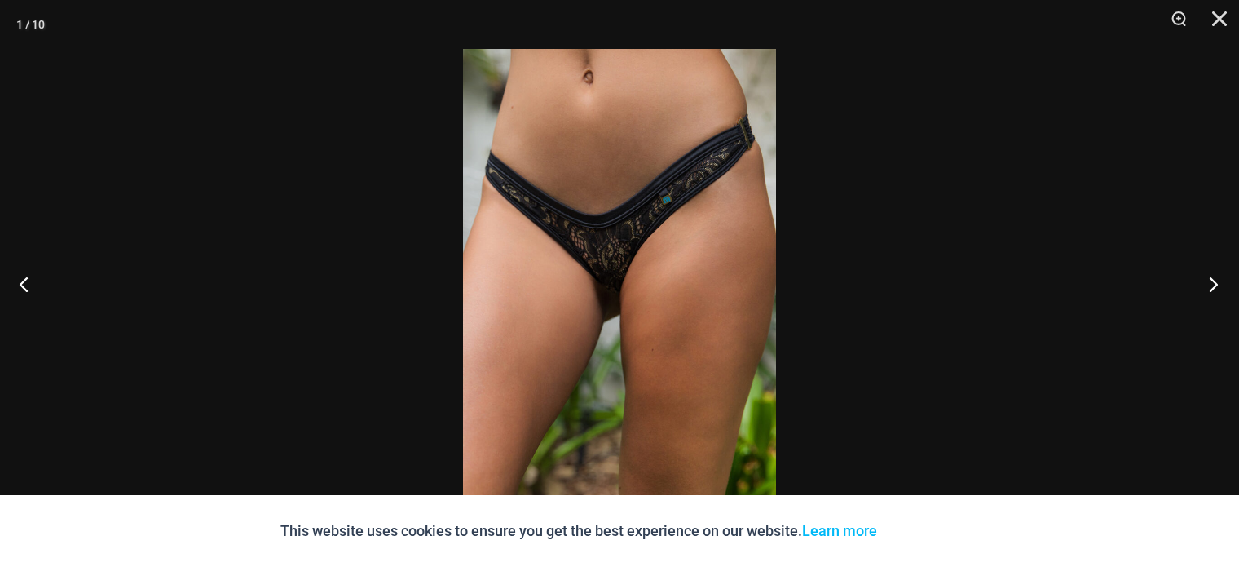
click at [1215, 278] on button "Next" at bounding box center [1208, 284] width 61 height 82
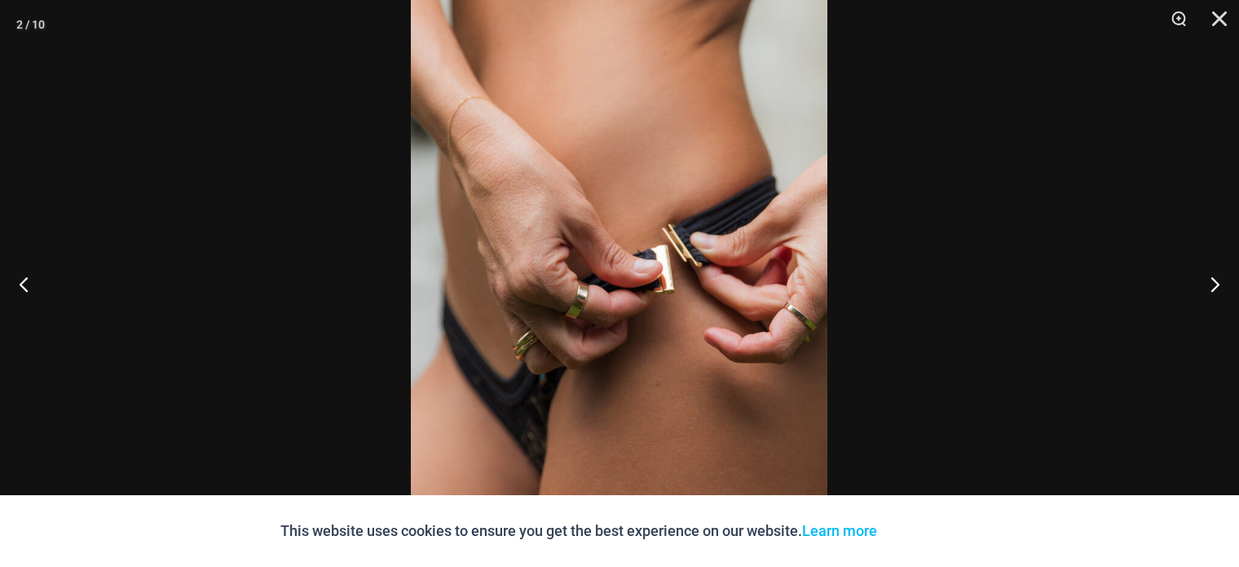
click at [702, 276] on img at bounding box center [619, 281] width 417 height 624
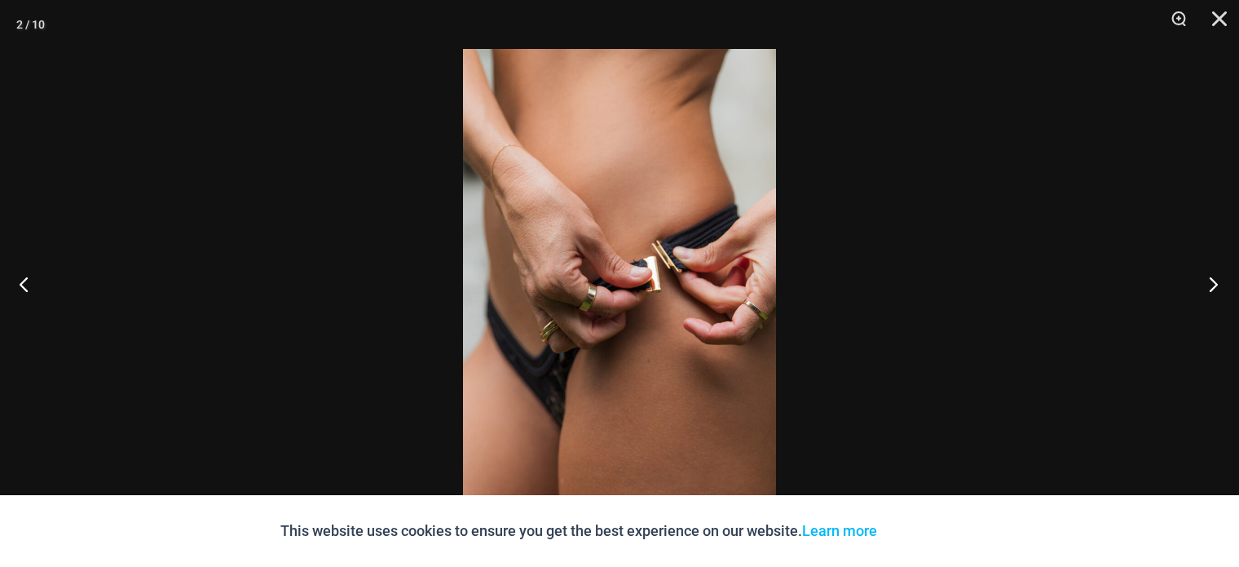
click at [1220, 280] on button "Next" at bounding box center [1208, 284] width 61 height 82
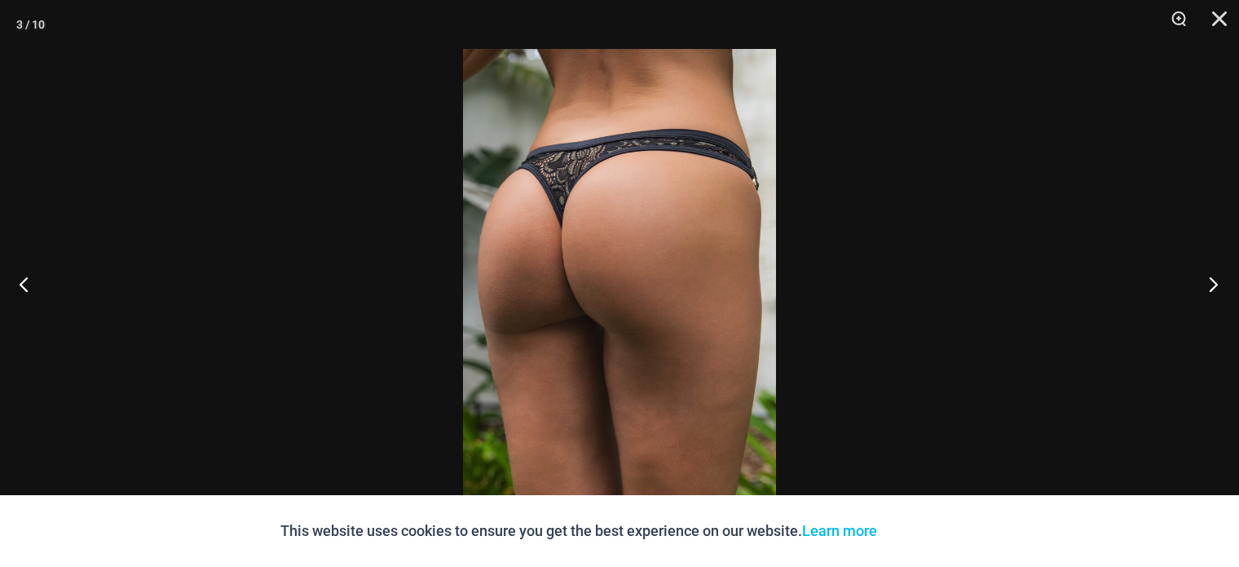
click at [1220, 280] on button "Next" at bounding box center [1208, 284] width 61 height 82
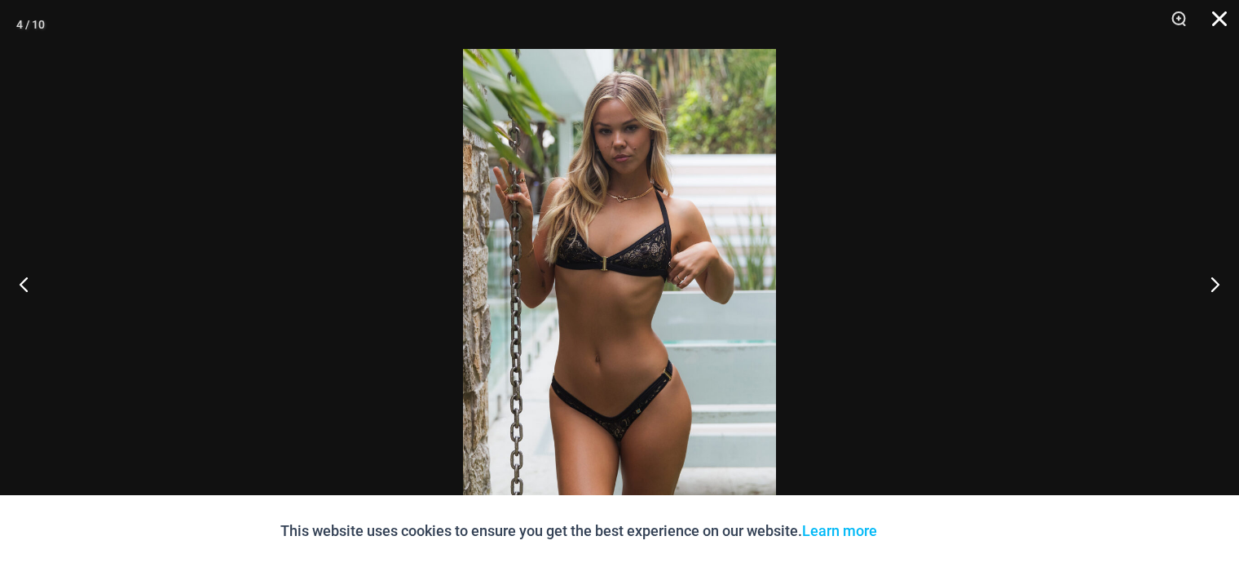
click at [1224, 12] on button "Close" at bounding box center [1213, 24] width 41 height 49
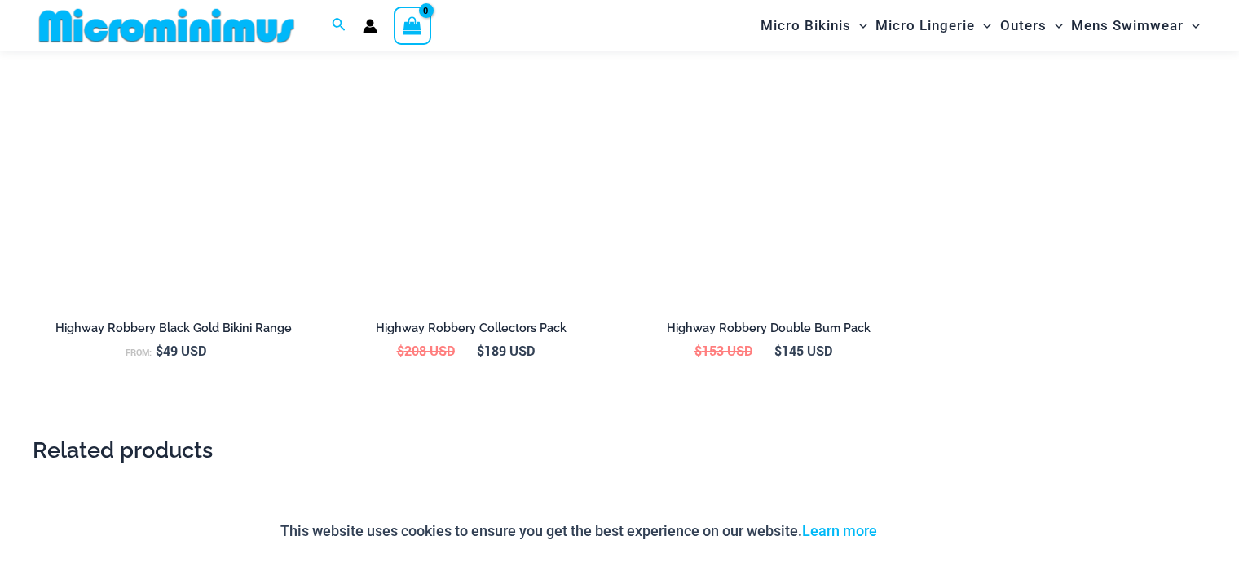
scroll to position [1968, 0]
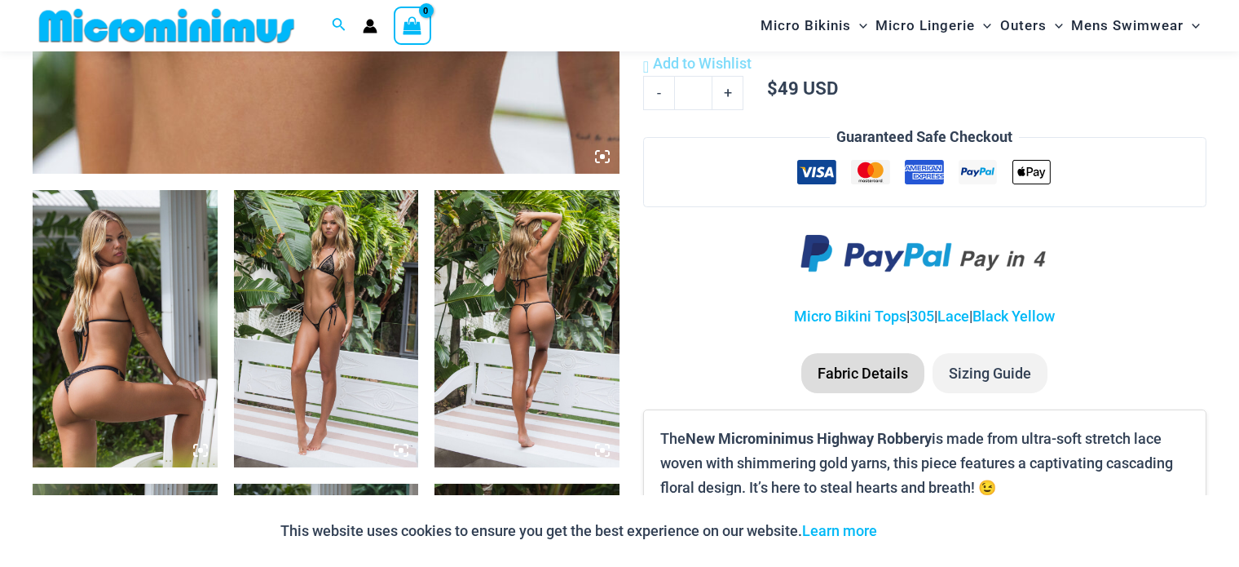
click at [525, 300] on img at bounding box center [527, 328] width 185 height 277
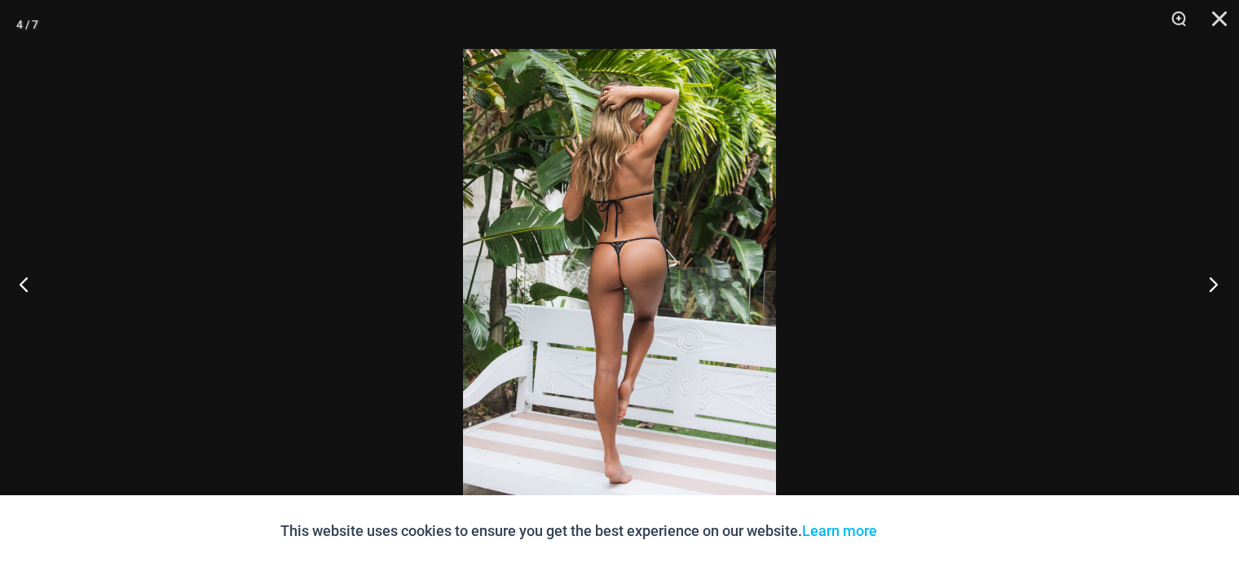
click at [1214, 283] on button "Next" at bounding box center [1208, 284] width 61 height 82
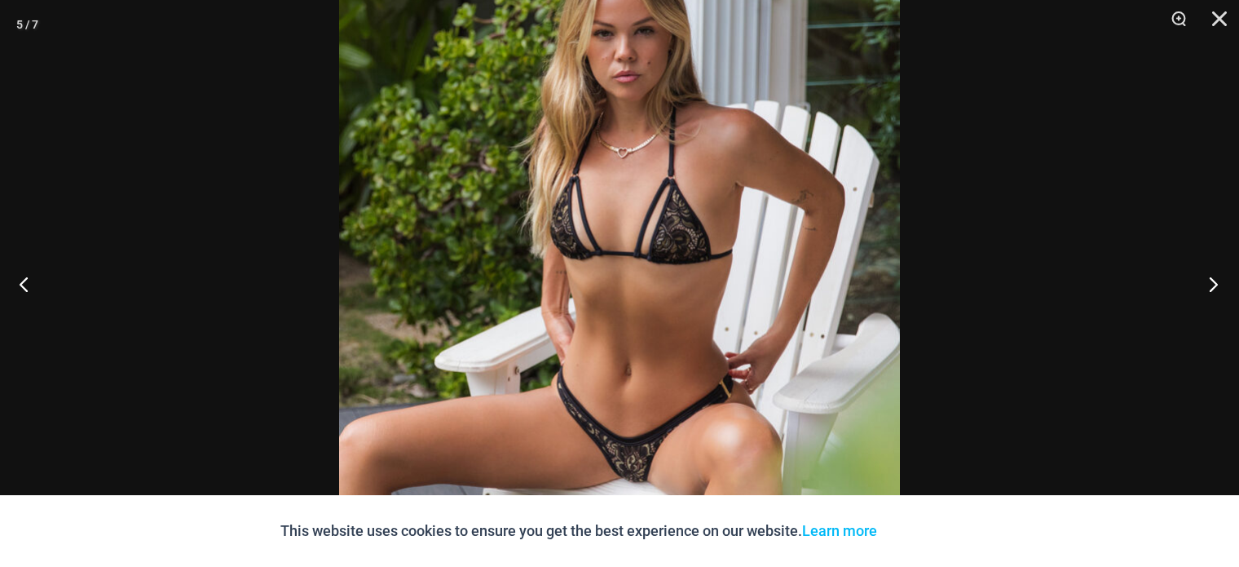
click at [1213, 278] on button "Next" at bounding box center [1208, 284] width 61 height 82
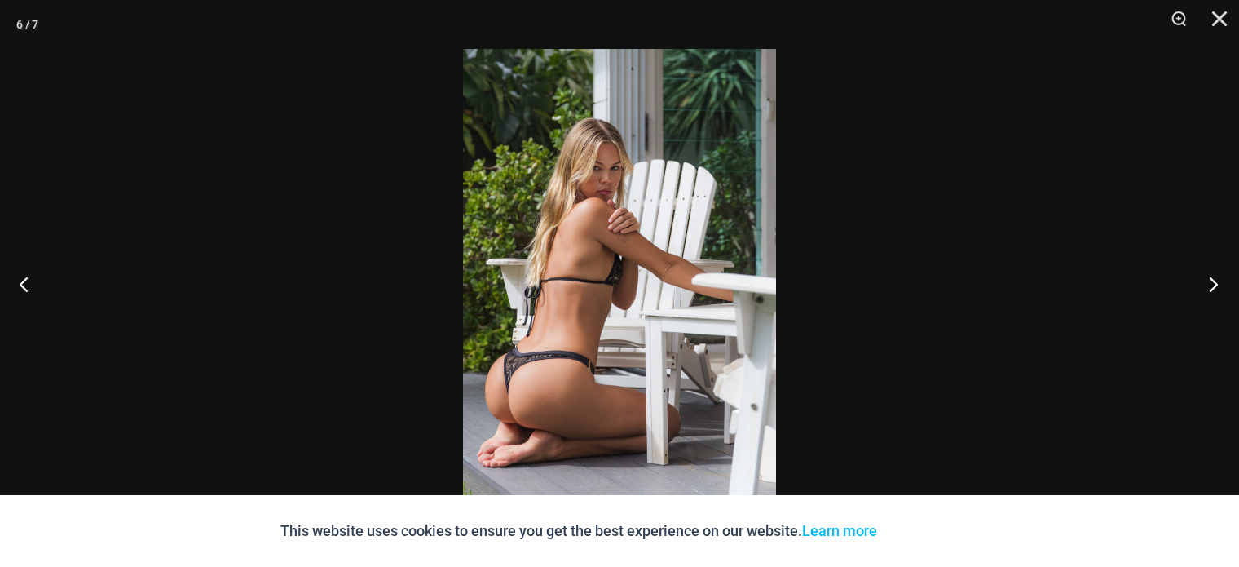
click at [1213, 278] on button "Next" at bounding box center [1208, 284] width 61 height 82
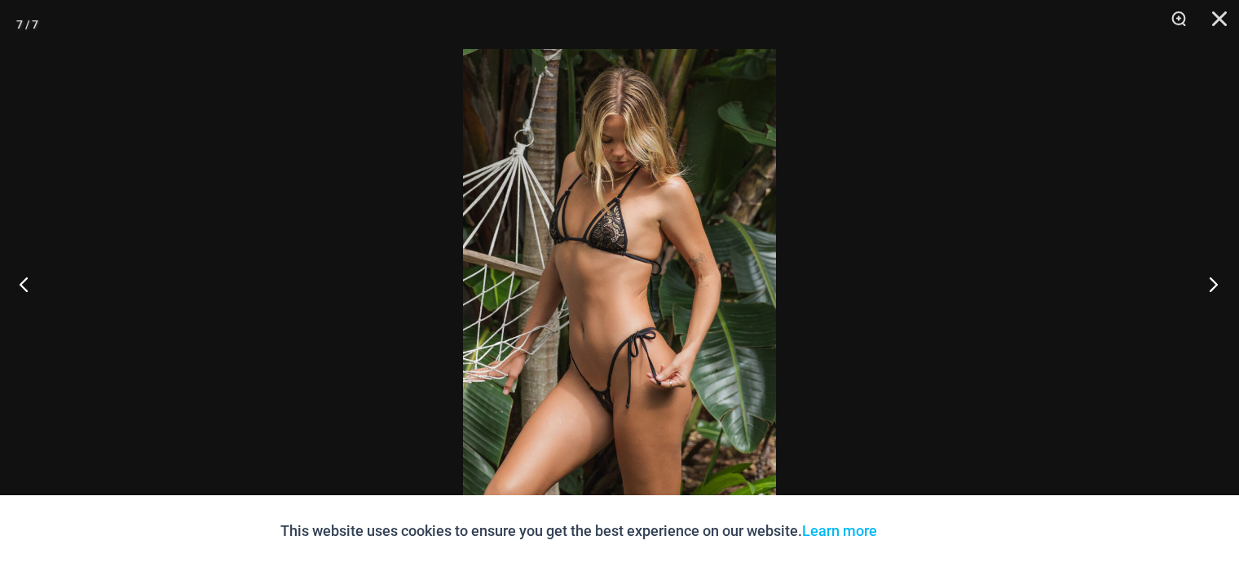
click at [1213, 278] on button "Next" at bounding box center [1208, 284] width 61 height 82
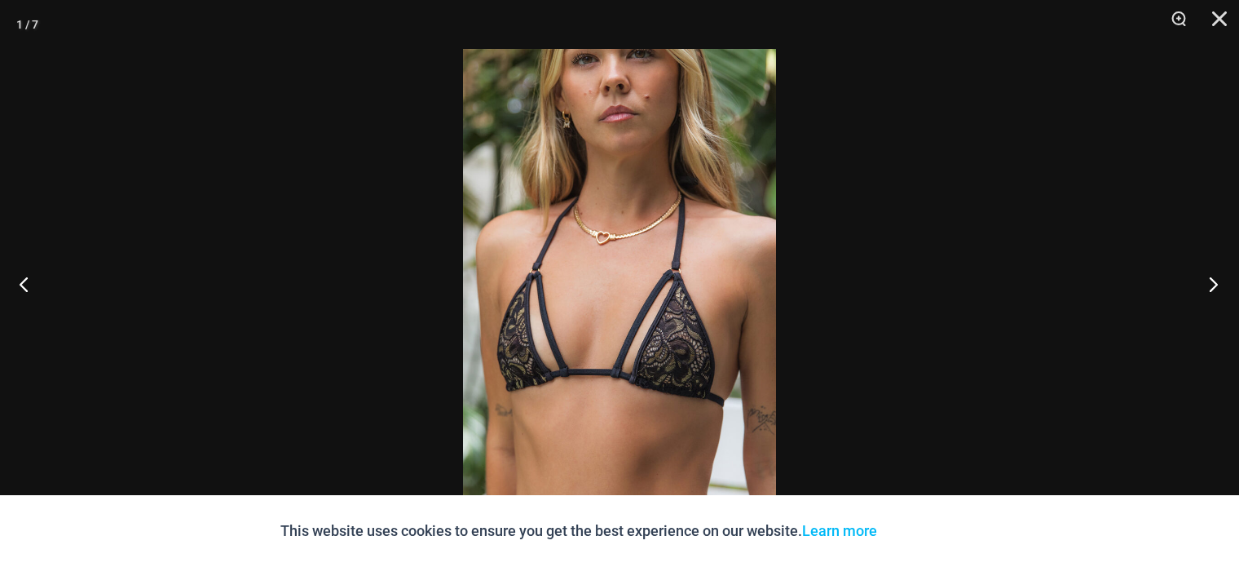
click at [1213, 278] on button "Next" at bounding box center [1208, 284] width 61 height 82
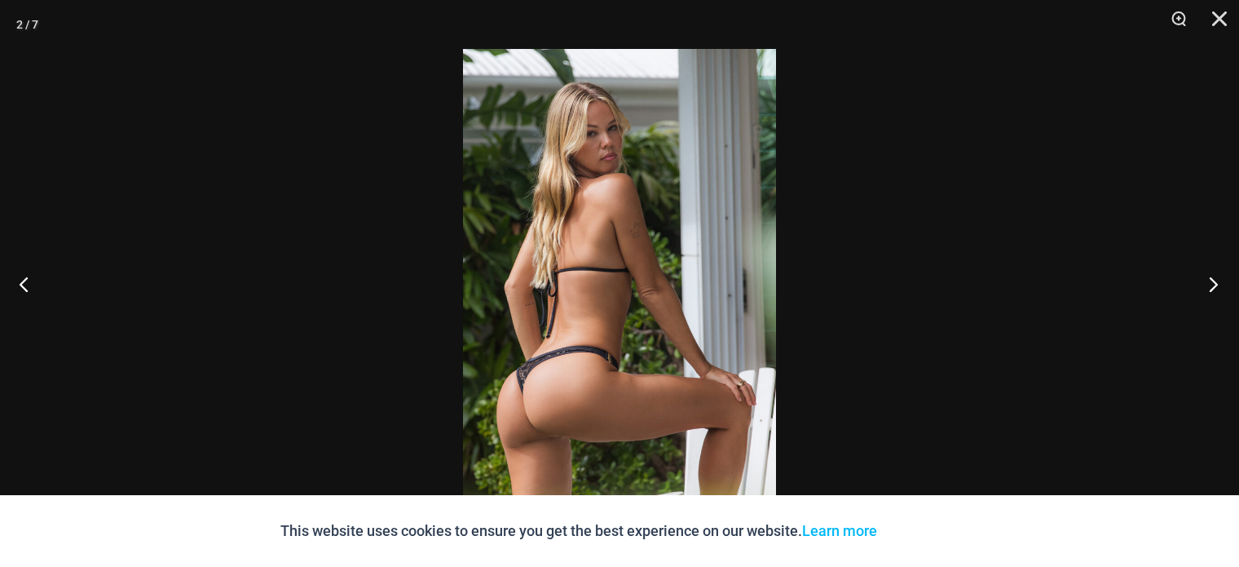
click at [1213, 278] on button "Next" at bounding box center [1208, 284] width 61 height 82
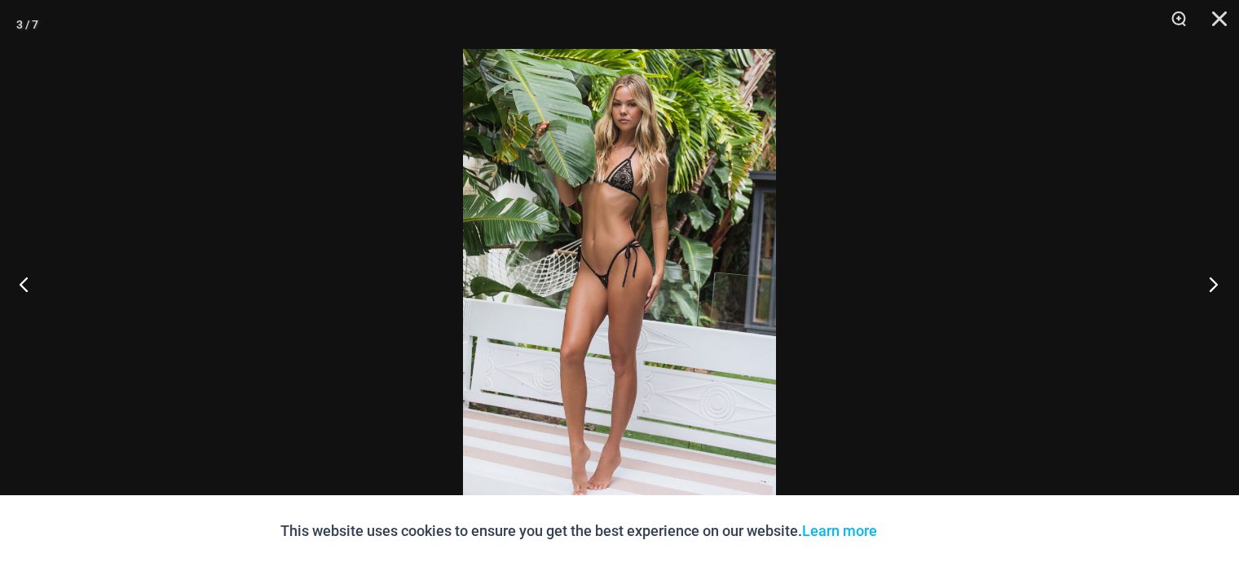
click at [1213, 278] on button "Next" at bounding box center [1208, 284] width 61 height 82
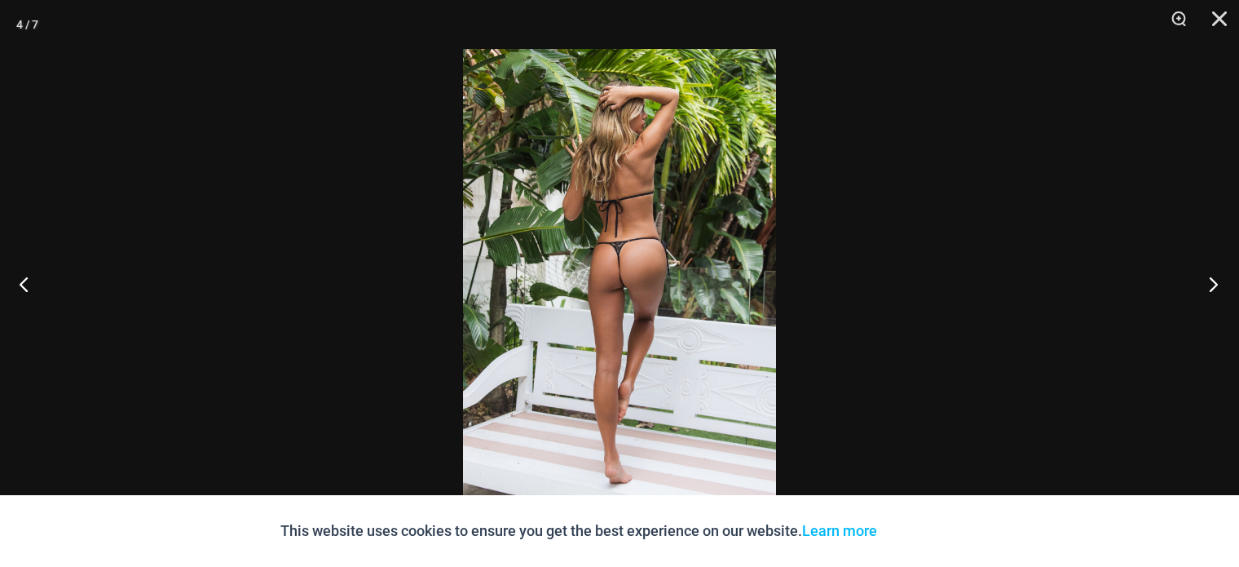
click at [1213, 278] on button "Next" at bounding box center [1208, 284] width 61 height 82
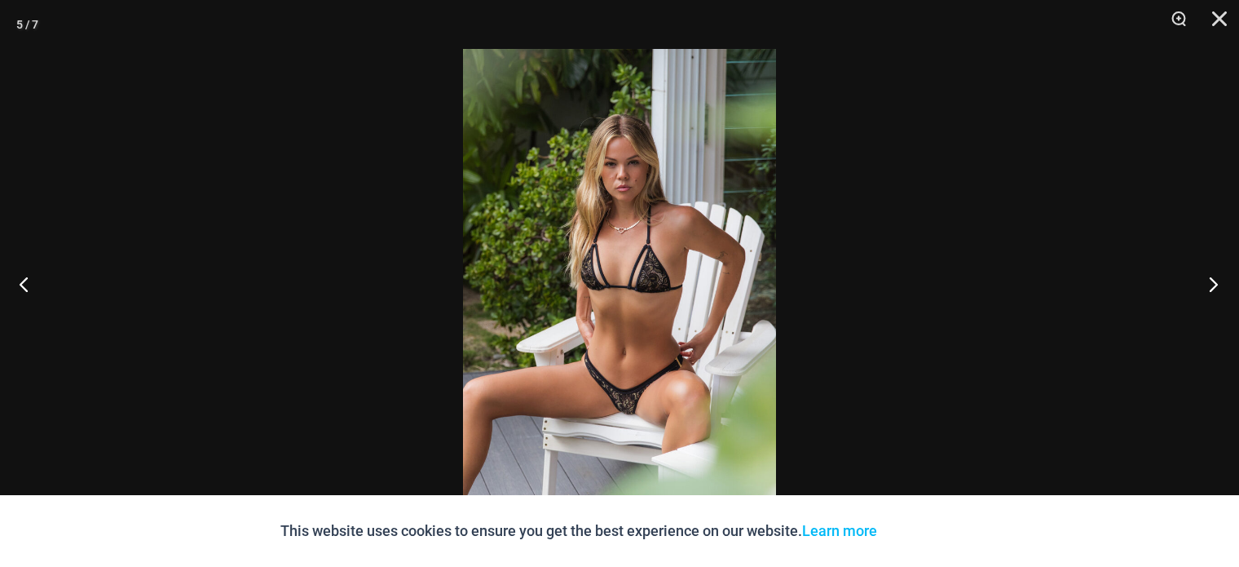
click at [1213, 278] on button "Next" at bounding box center [1208, 284] width 61 height 82
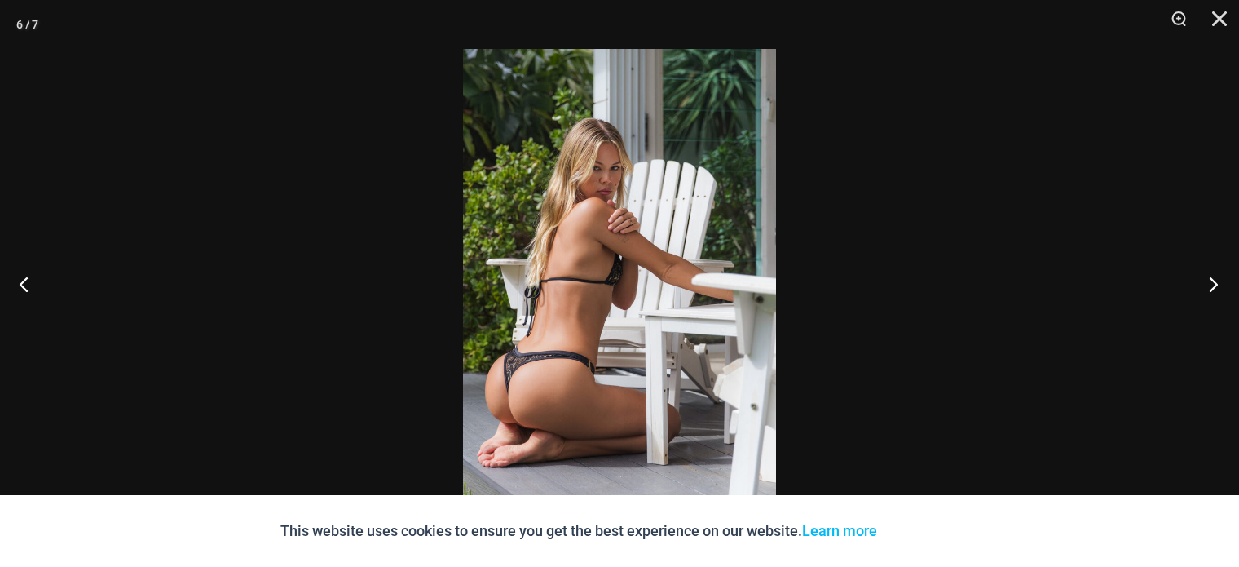
click at [1213, 278] on button "Next" at bounding box center [1208, 284] width 61 height 82
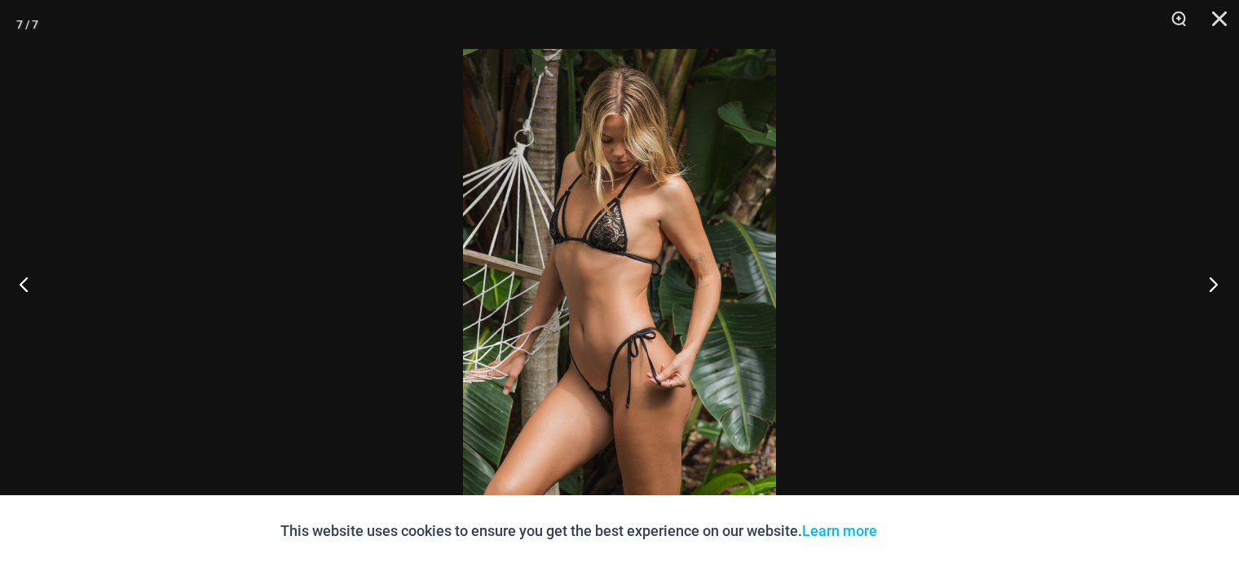
click at [1213, 278] on button "Next" at bounding box center [1208, 284] width 61 height 82
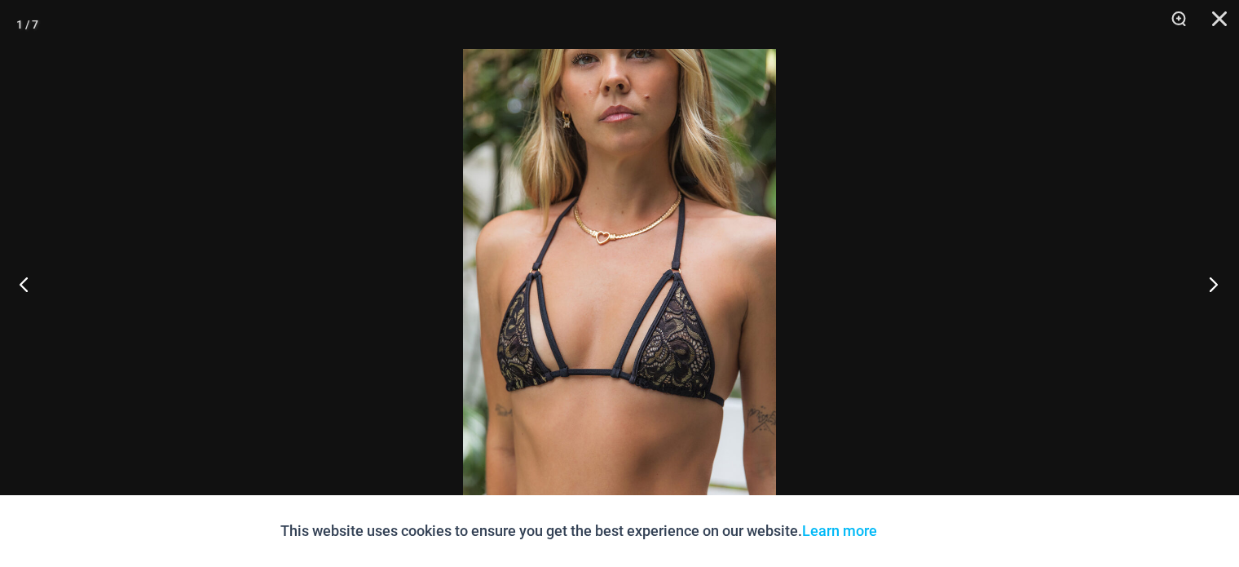
click at [1213, 278] on button "Next" at bounding box center [1208, 284] width 61 height 82
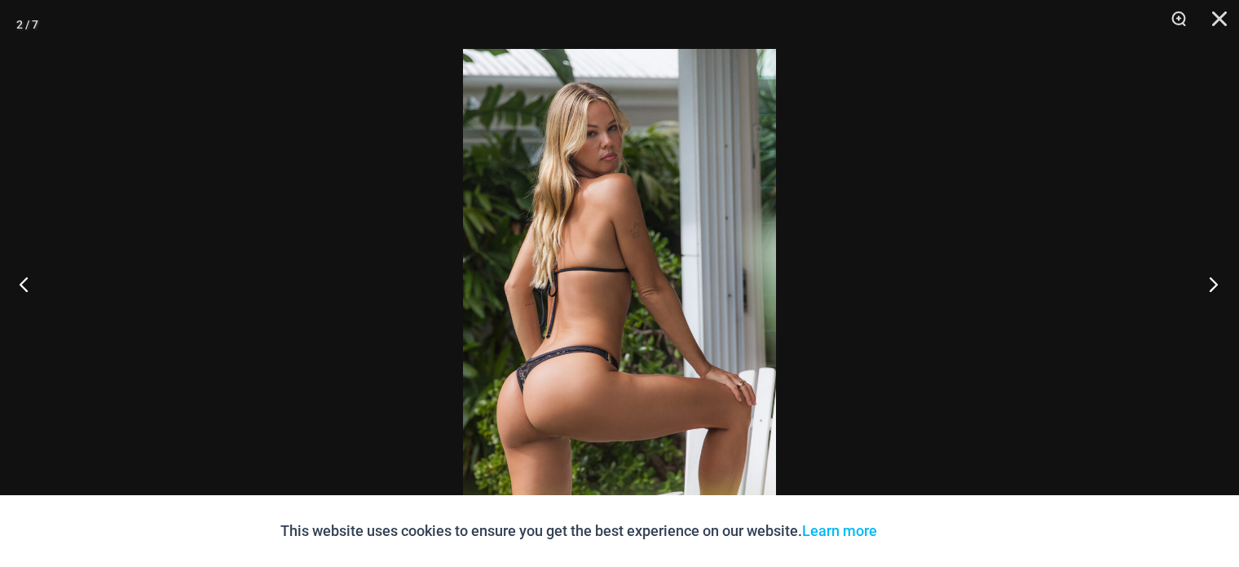
click at [1213, 278] on button "Next" at bounding box center [1208, 284] width 61 height 82
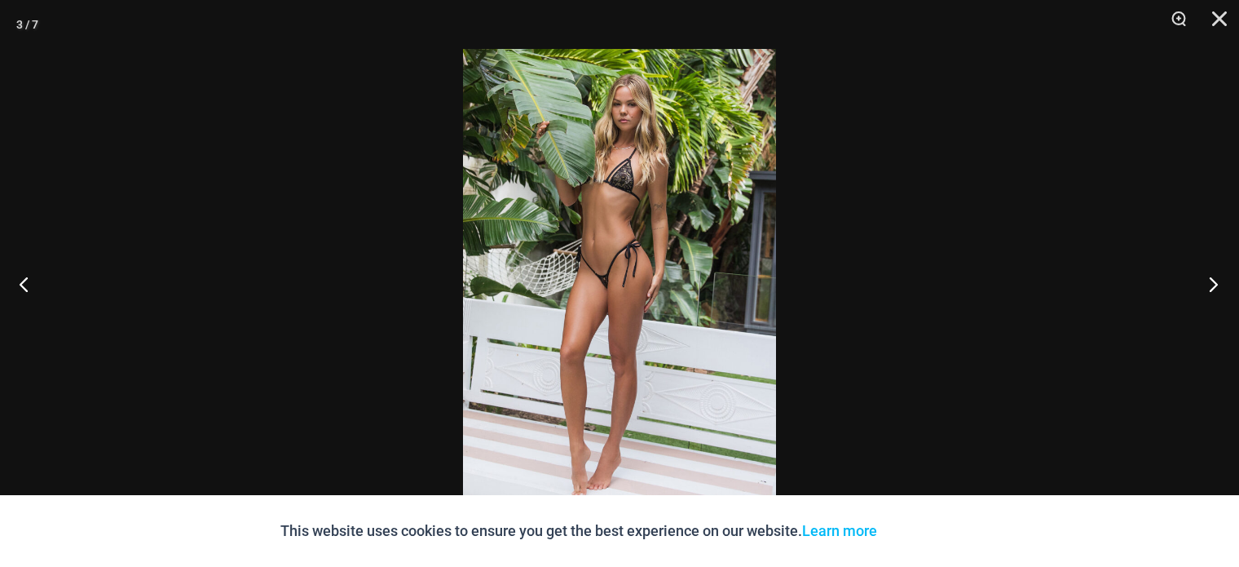
click at [1213, 278] on button "Next" at bounding box center [1208, 284] width 61 height 82
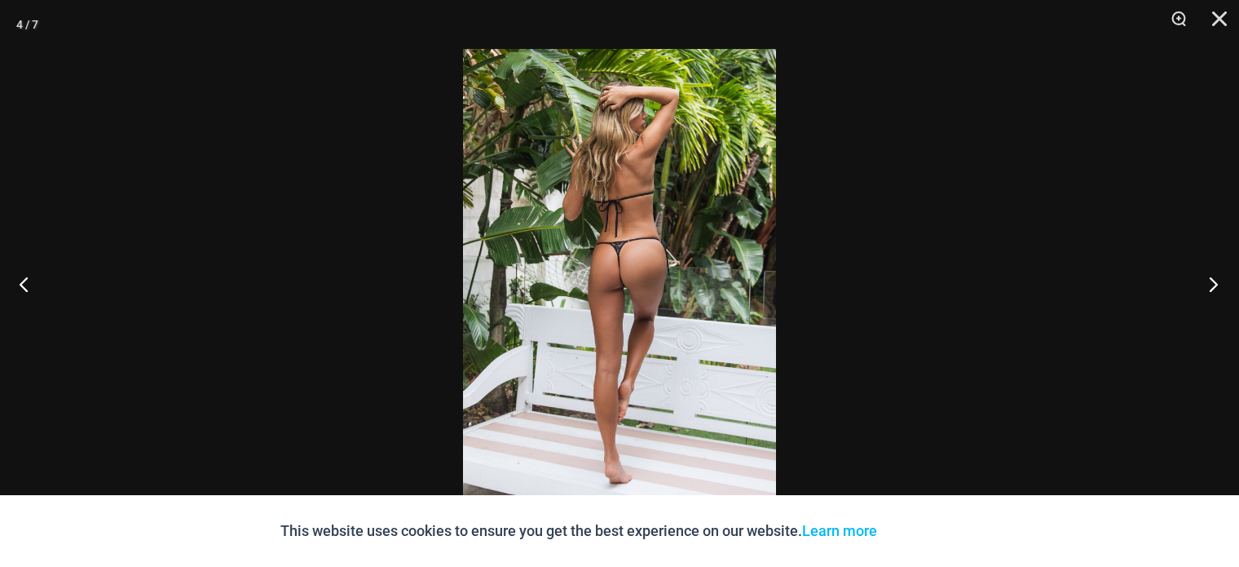
click at [1213, 278] on button "Next" at bounding box center [1208, 284] width 61 height 82
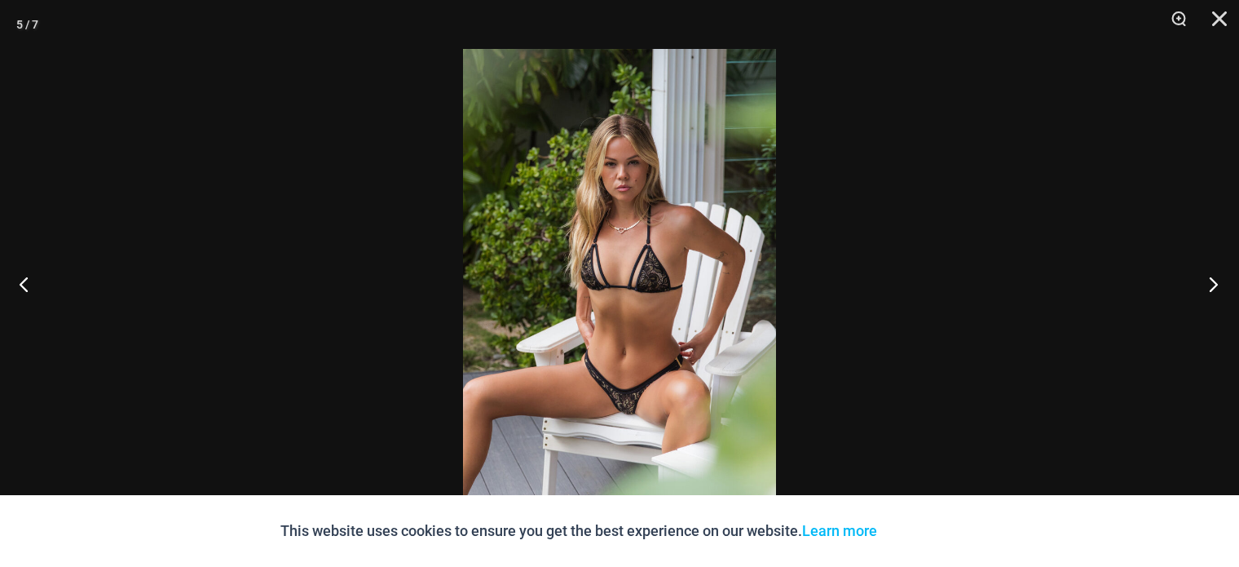
click at [1213, 278] on button "Next" at bounding box center [1208, 284] width 61 height 82
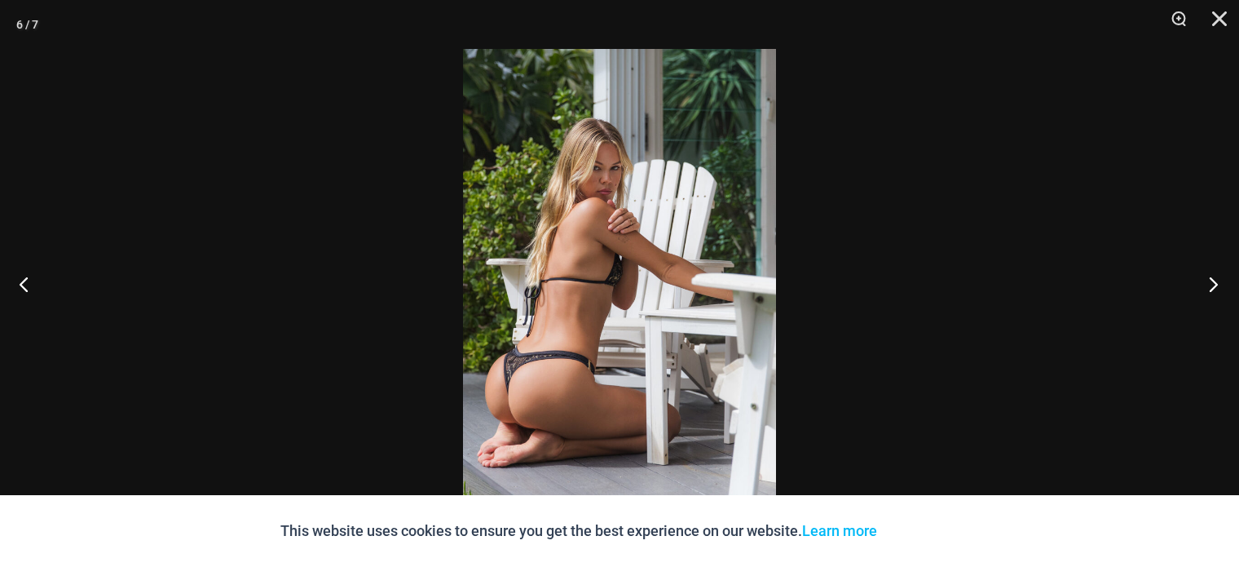
click at [1213, 278] on button "Next" at bounding box center [1208, 284] width 61 height 82
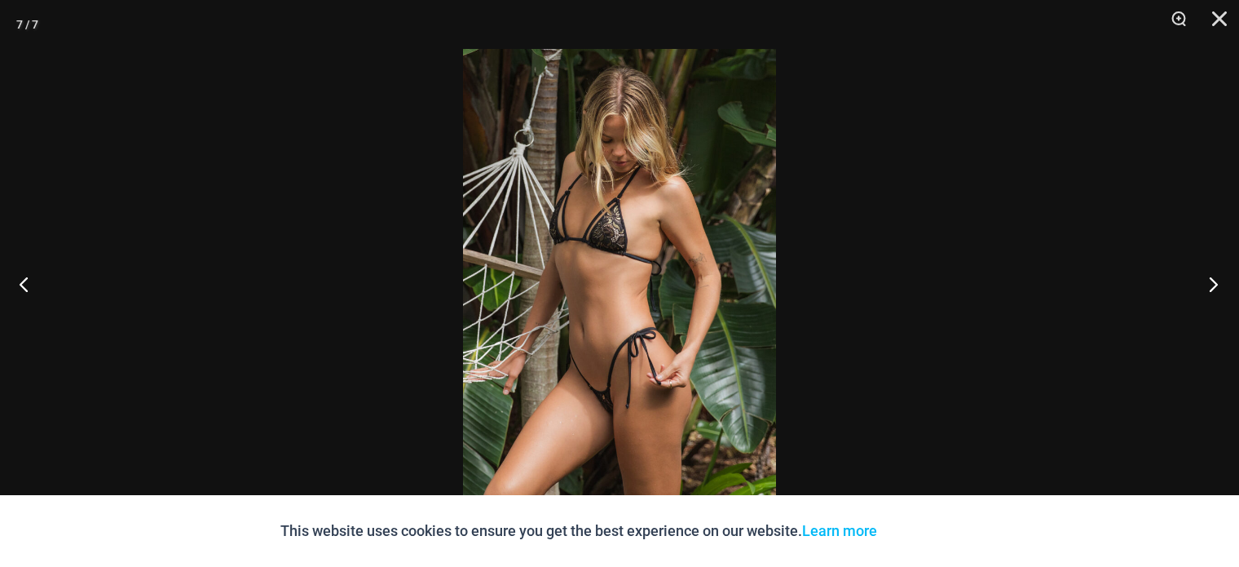
click at [1213, 278] on button "Next" at bounding box center [1208, 284] width 61 height 82
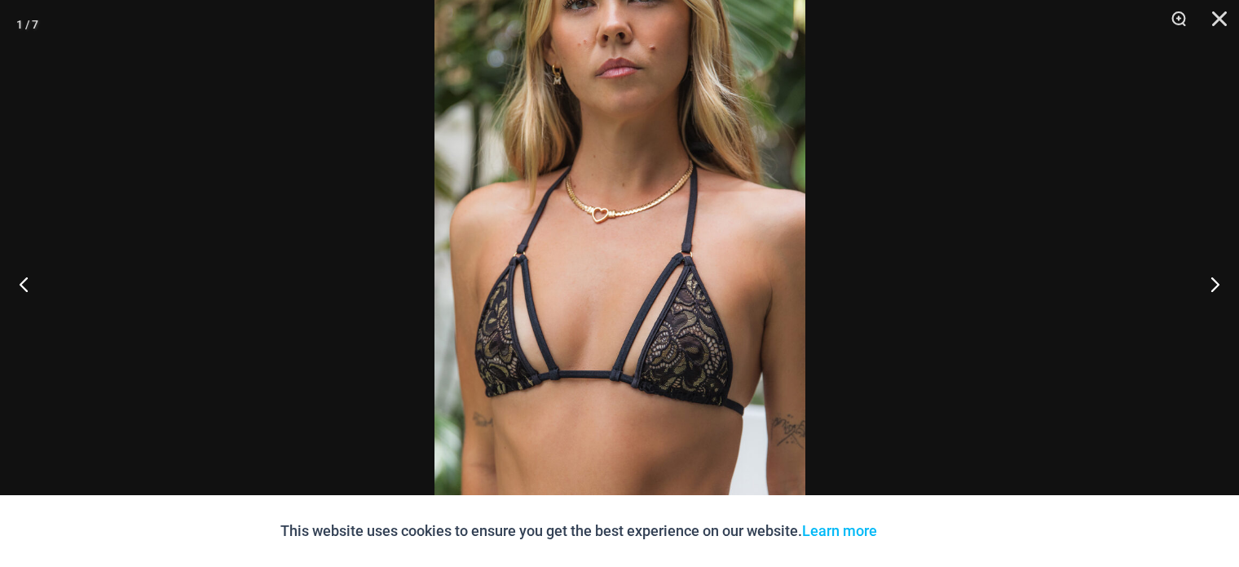
click at [683, 378] on img at bounding box center [620, 269] width 371 height 556
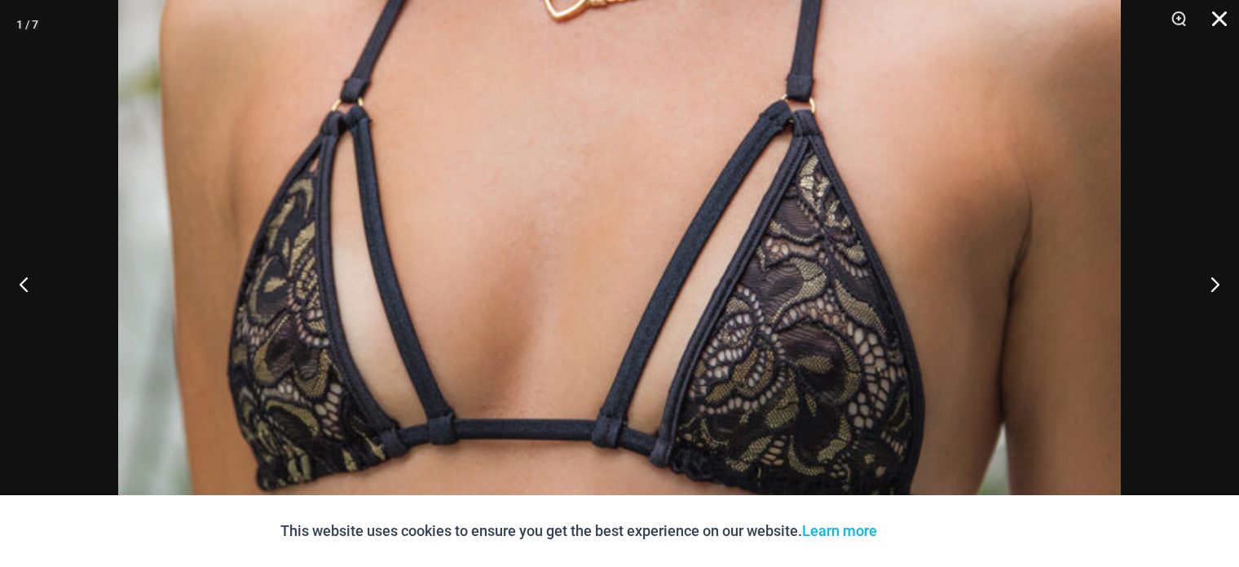
click at [1215, 13] on button "Close" at bounding box center [1213, 24] width 41 height 49
